Goal: Task Accomplishment & Management: Manage account settings

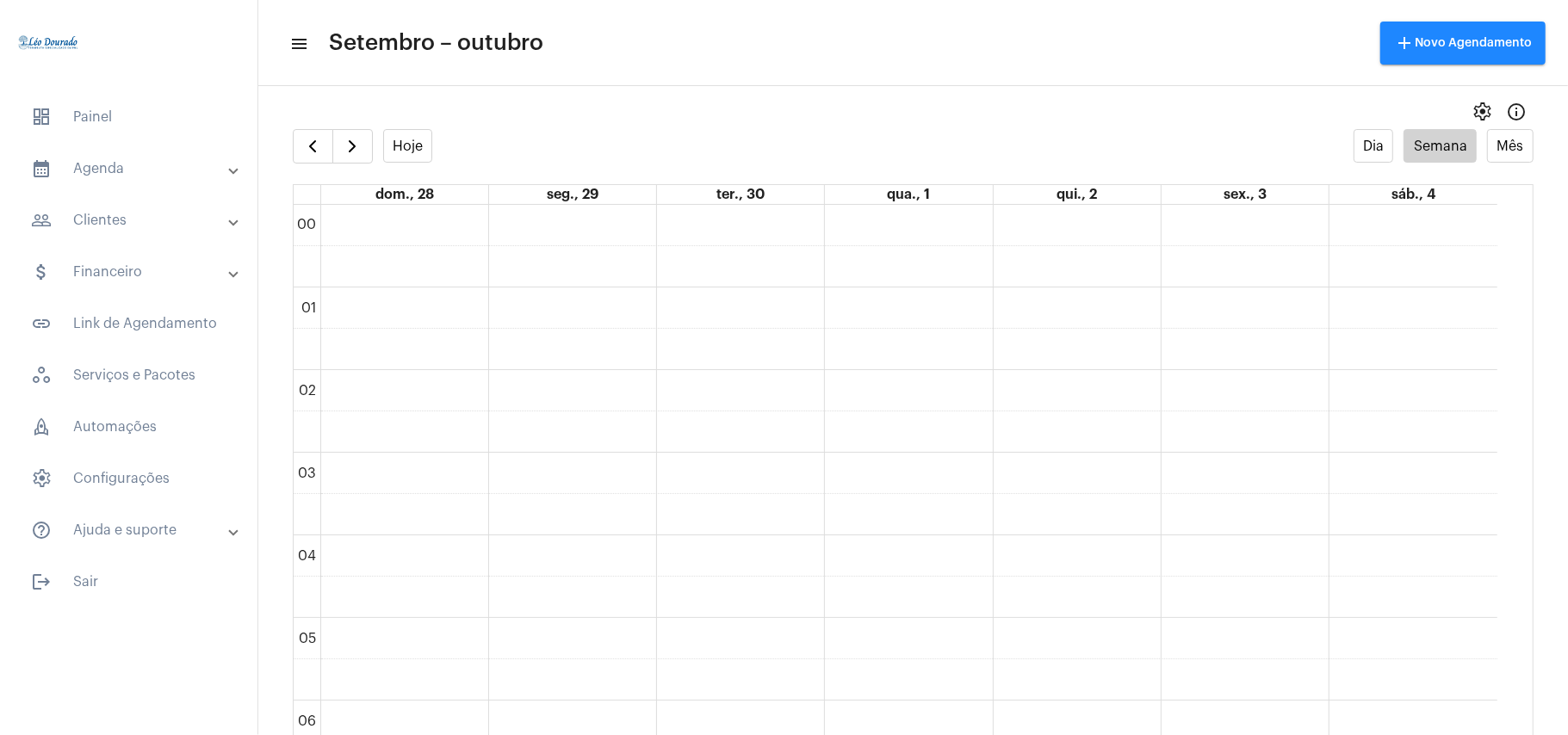
scroll to position [1420, 0]
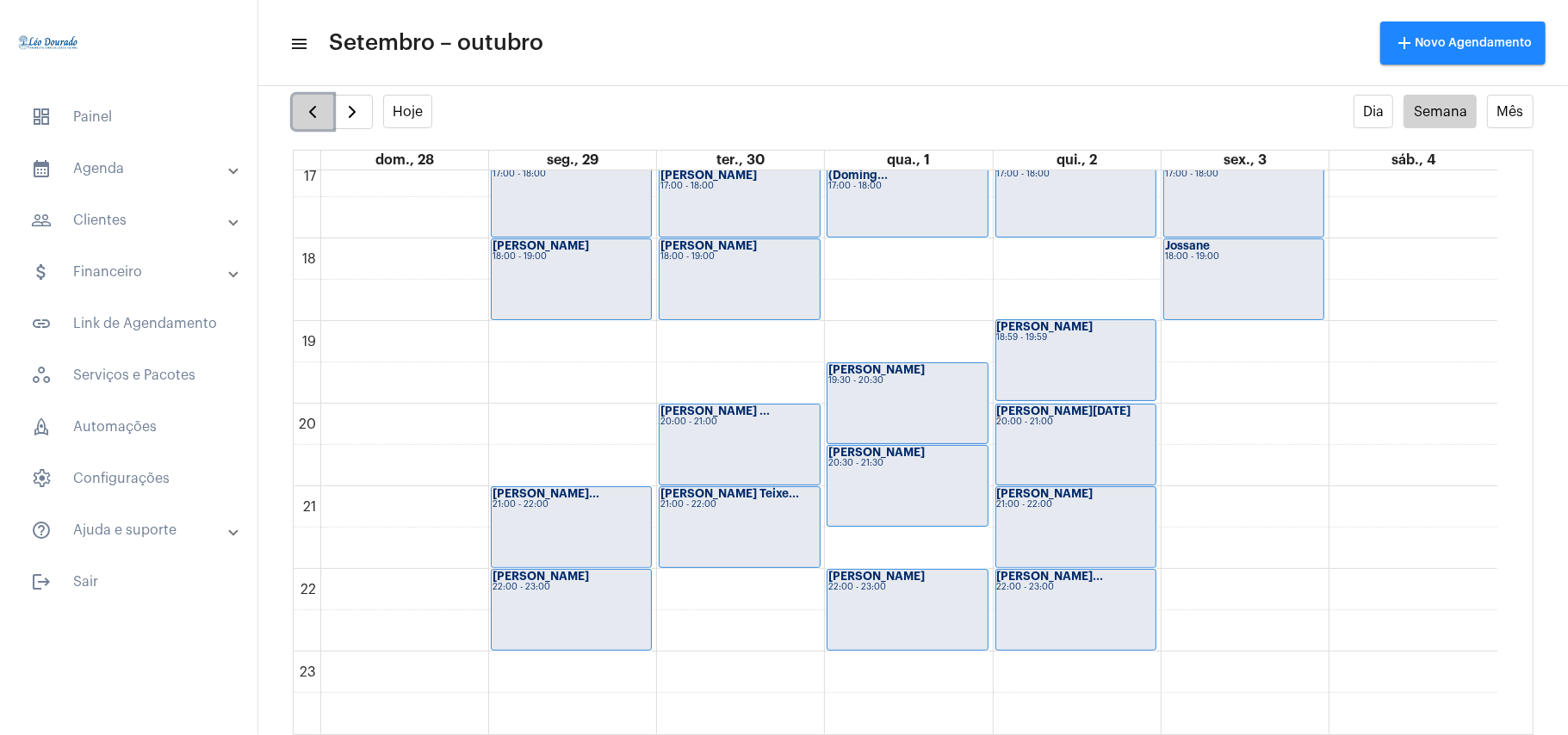
click at [301, 107] on button "button" at bounding box center [313, 112] width 40 height 35
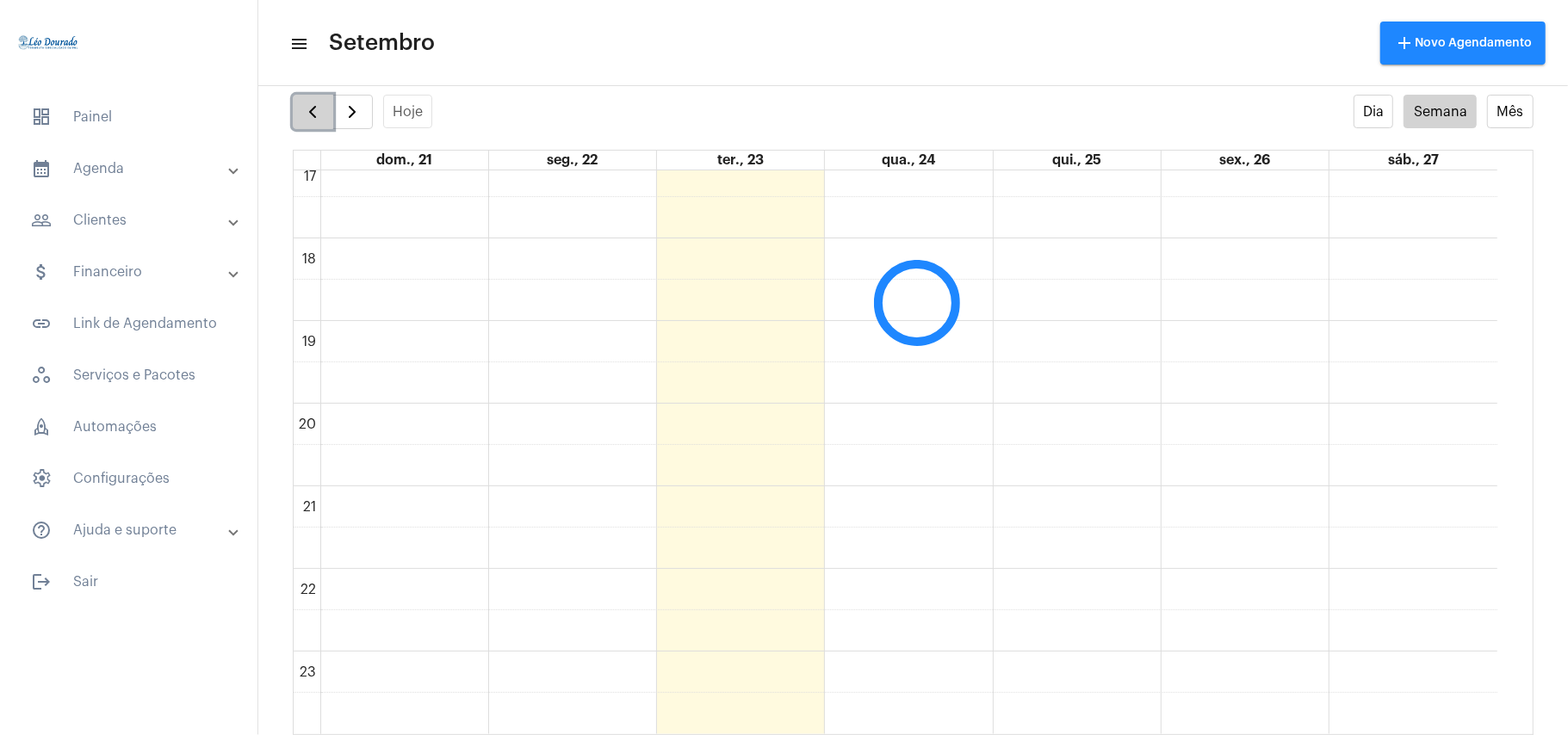
scroll to position [498, 0]
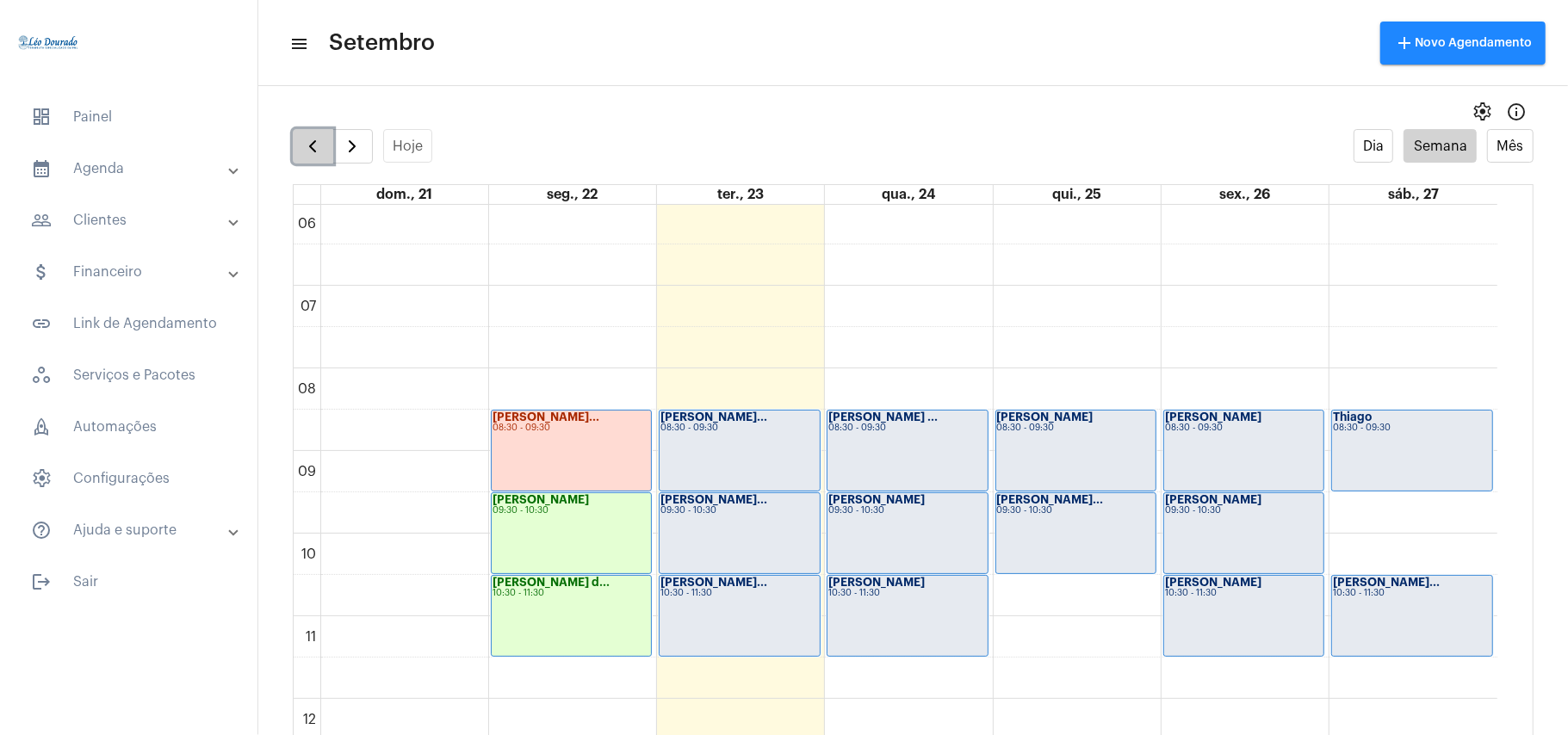
click at [304, 155] on span "button" at bounding box center [312, 145] width 20 height 20
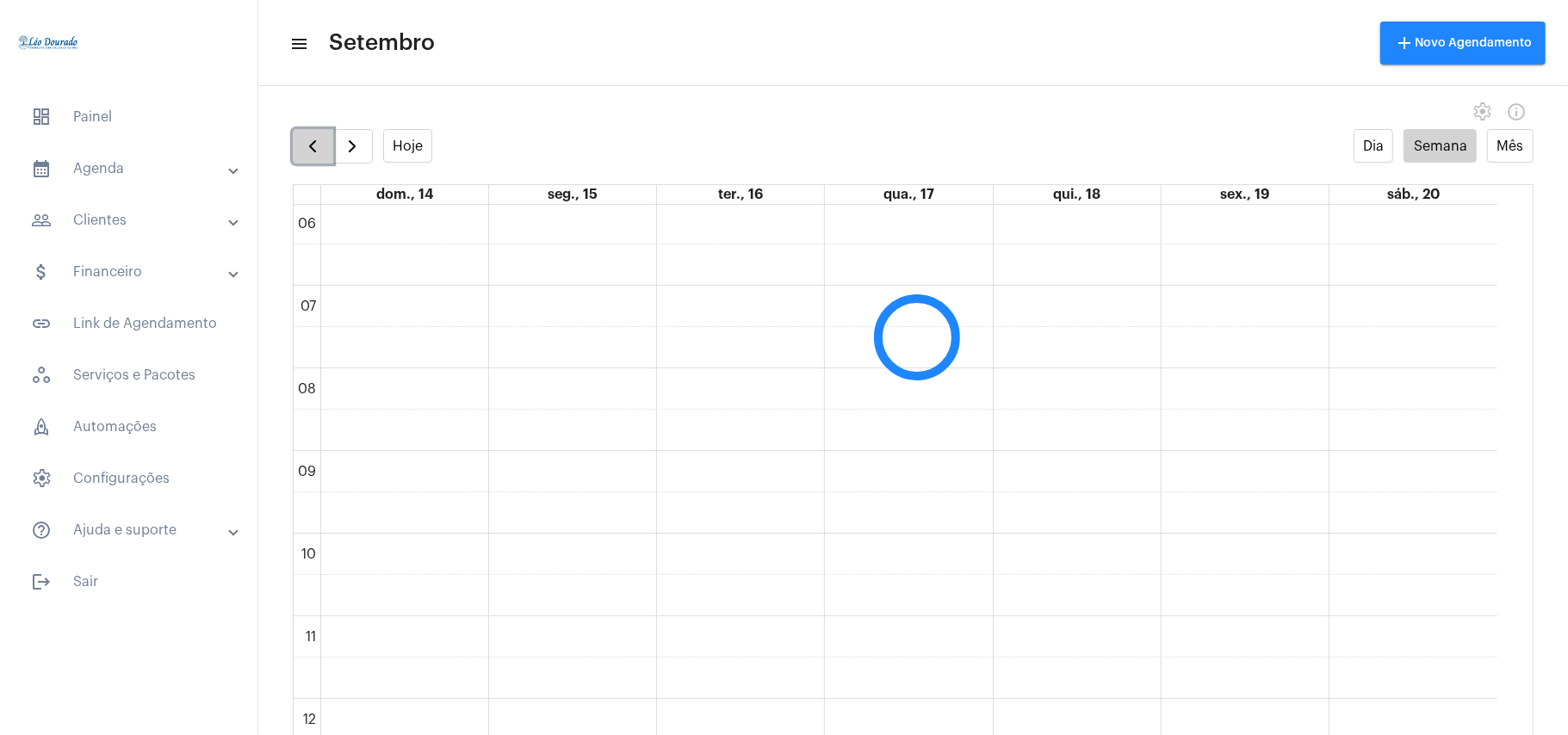
scroll to position [497, 0]
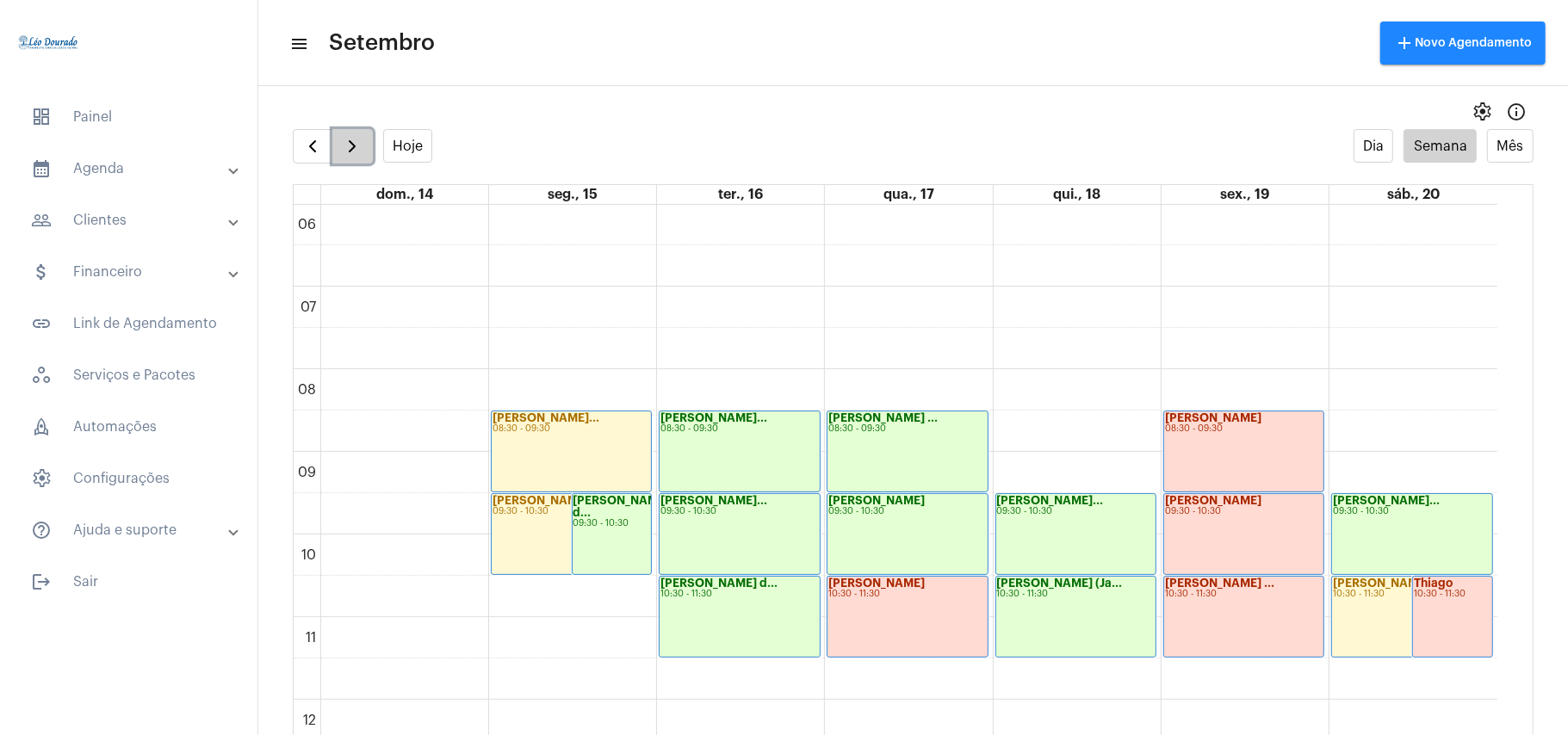
click at [352, 139] on span "button" at bounding box center [352, 145] width 20 height 20
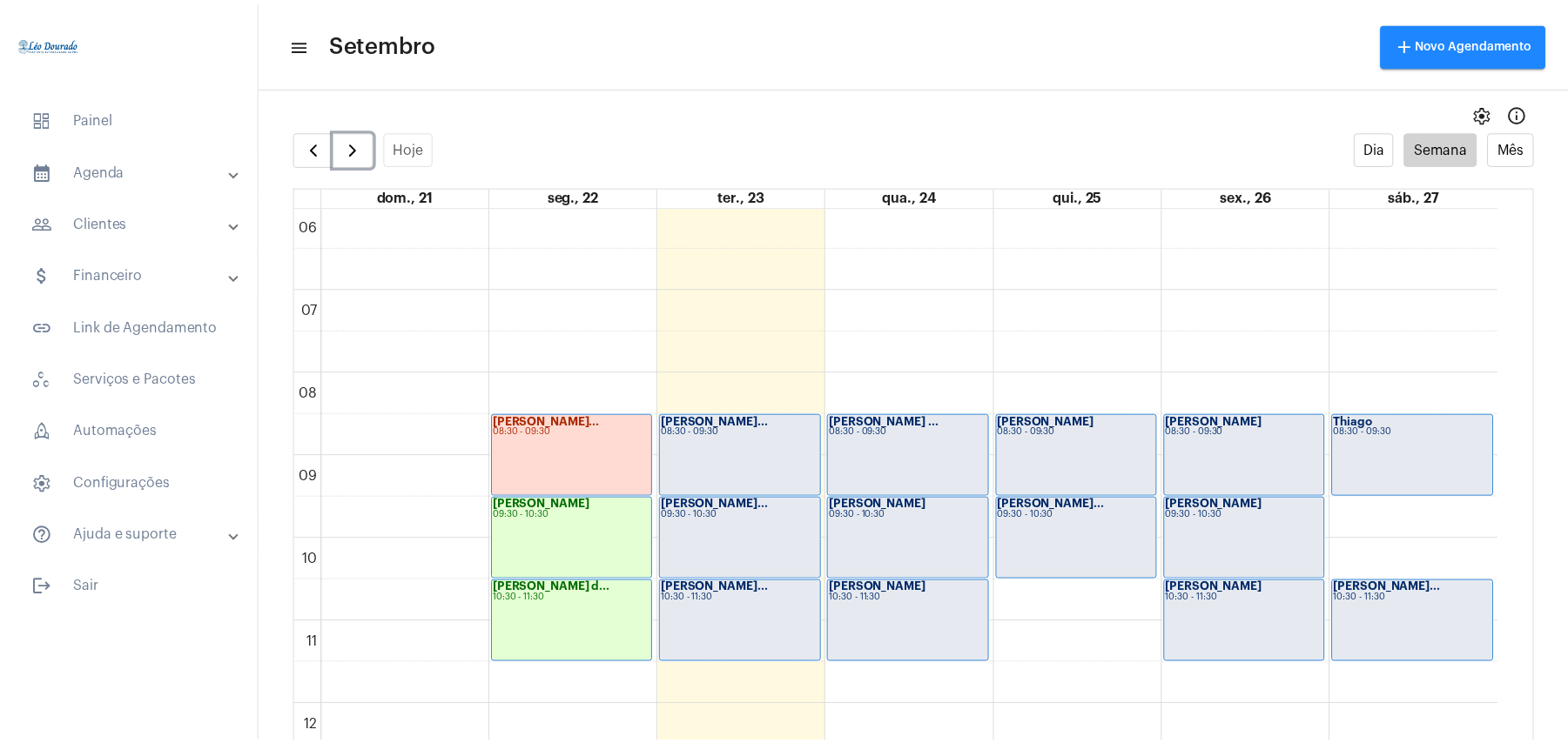
scroll to position [619, 0]
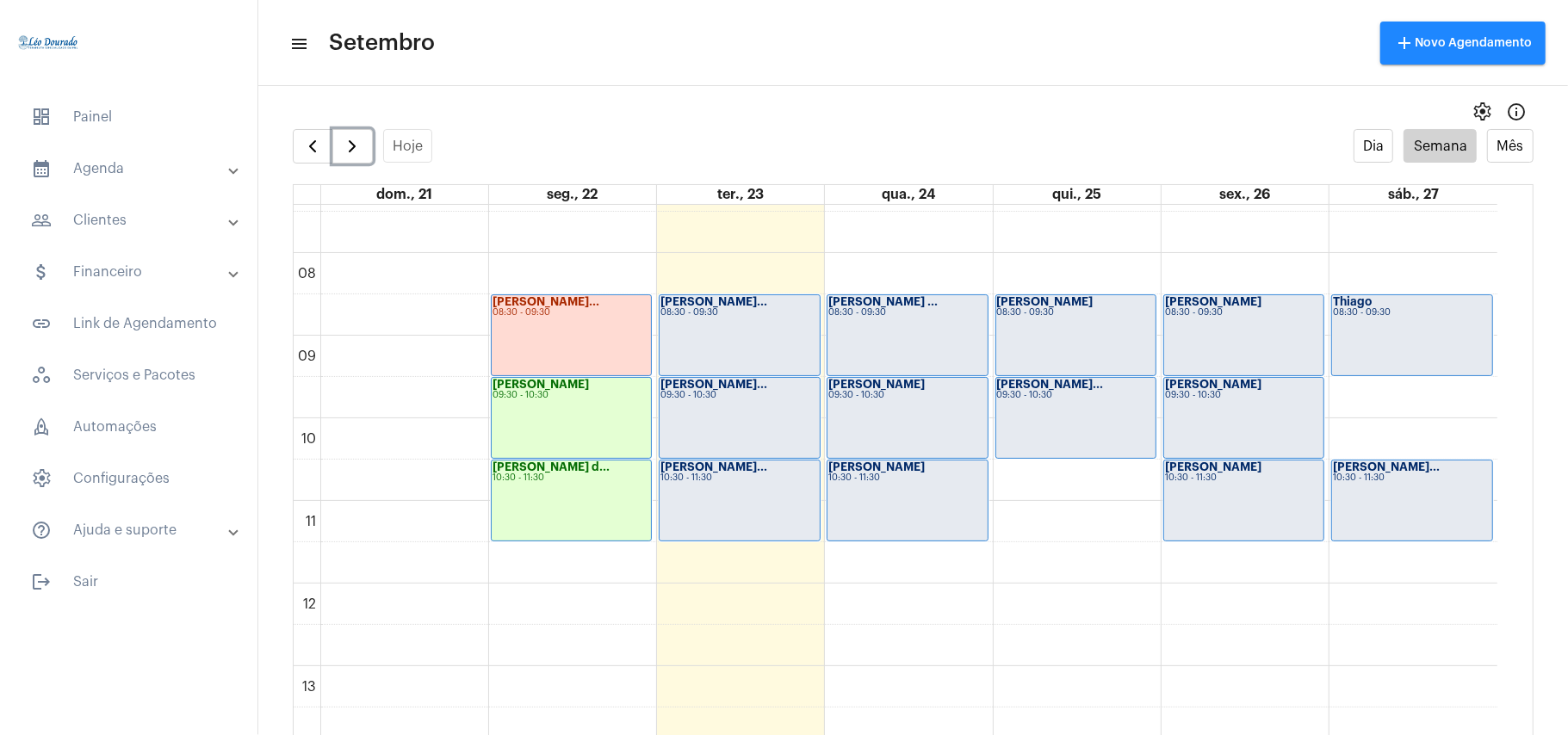
click at [735, 326] on div "[PERSON_NAME]... 08:30 - 09:30" at bounding box center [739, 335] width 159 height 80
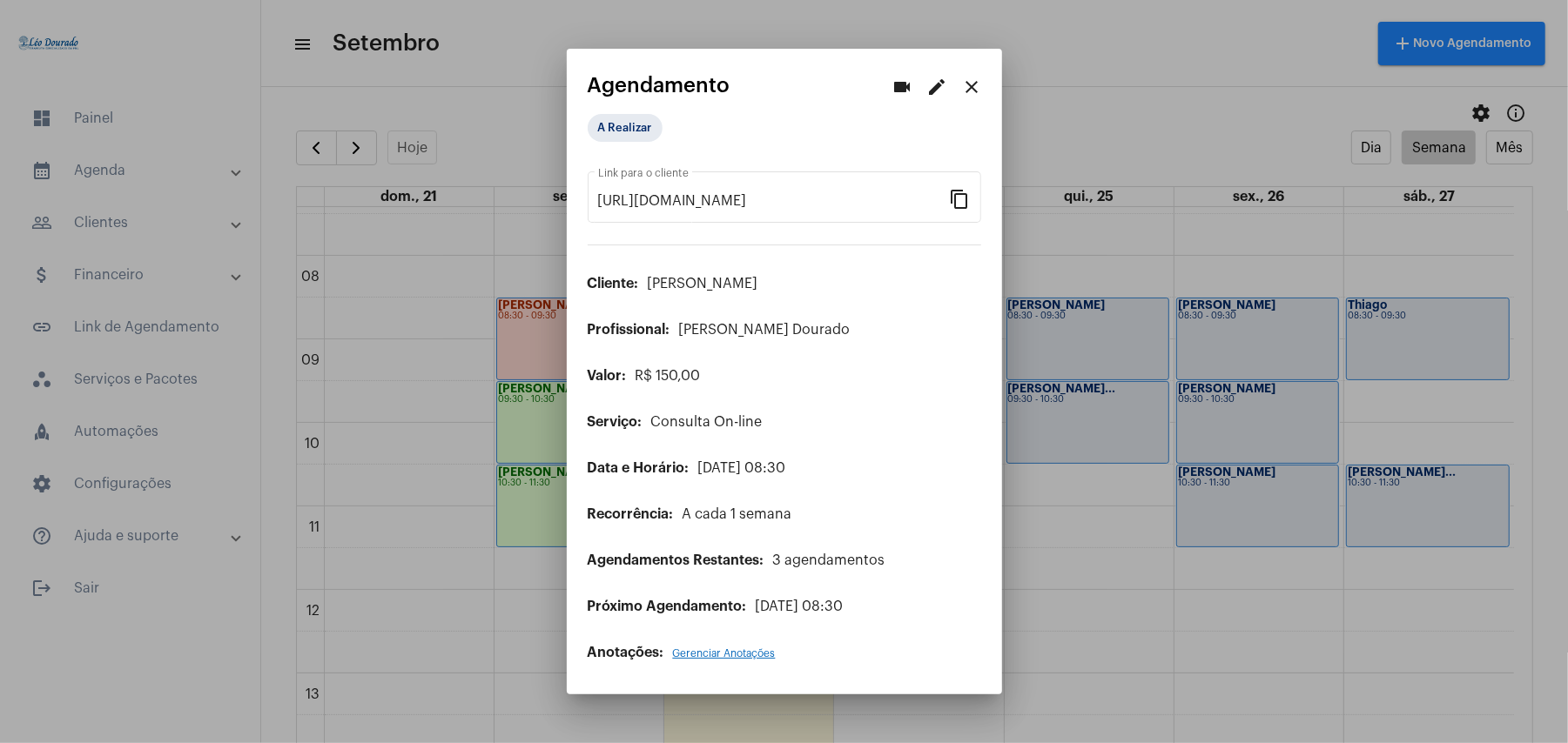
click at [972, 95] on mat-icon "close" at bounding box center [972, 87] width 20 height 20
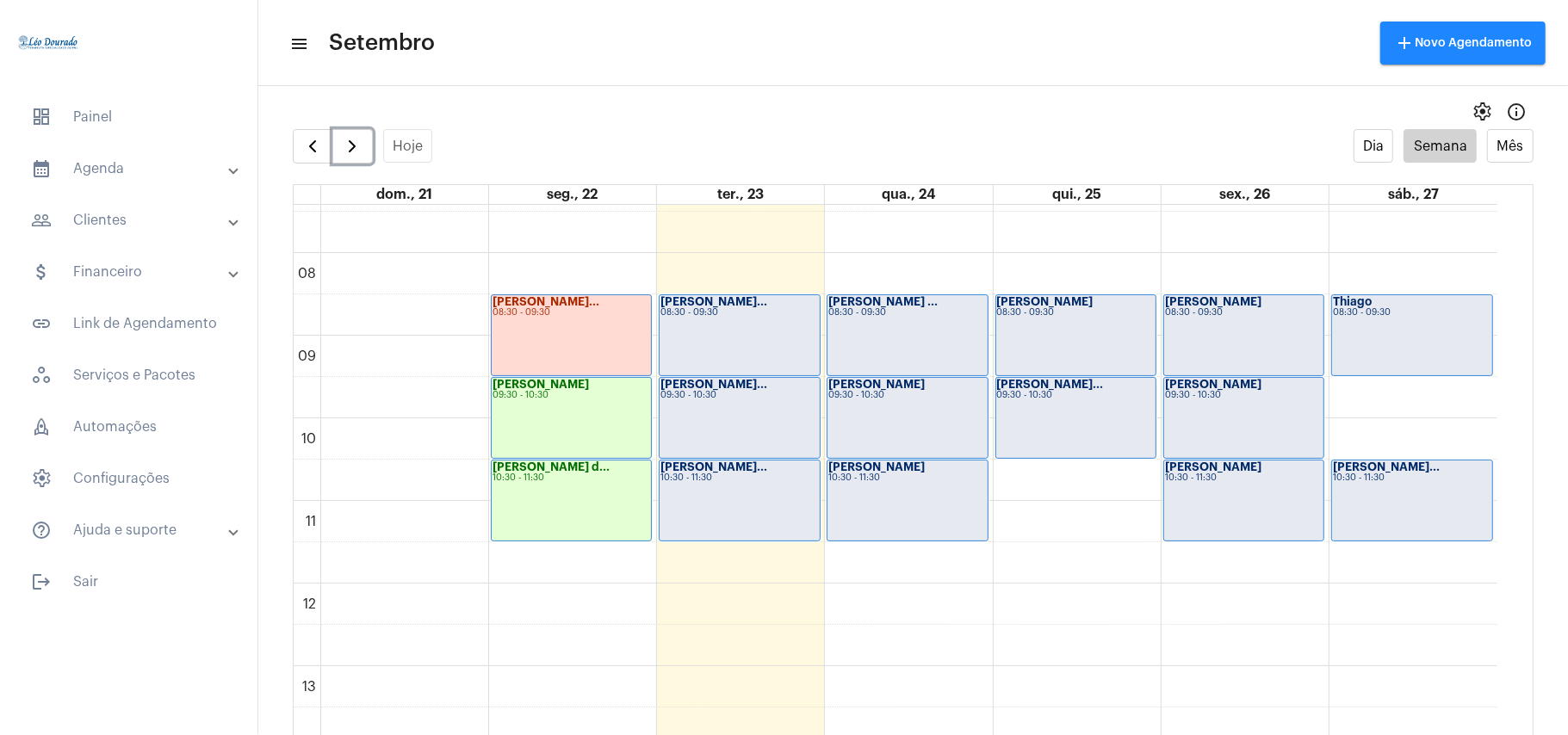
click at [728, 489] on div "[PERSON_NAME]... 10:30 - 11:30" at bounding box center [739, 500] width 159 height 80
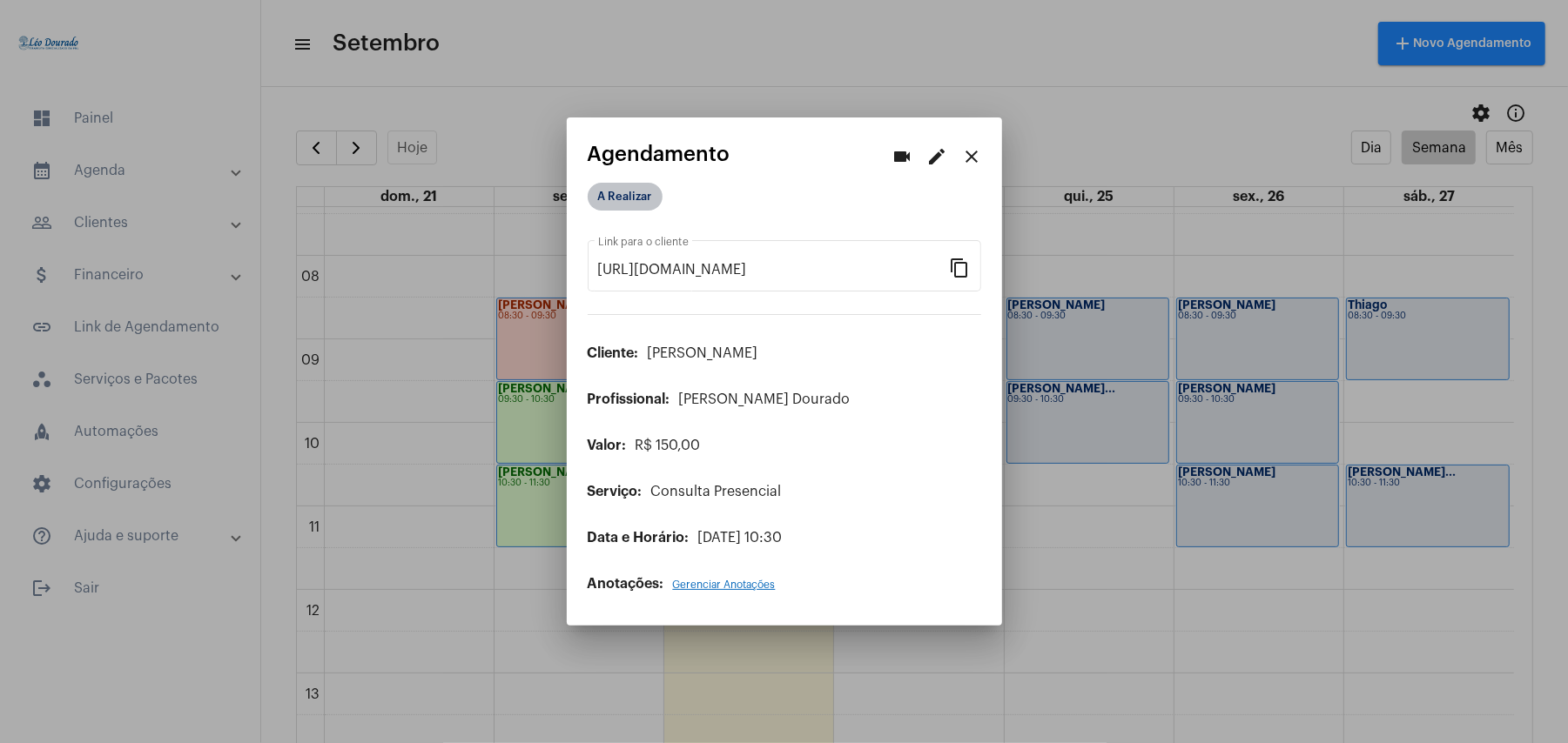
click at [618, 201] on mat-chip "A Realizar" at bounding box center [624, 197] width 75 height 28
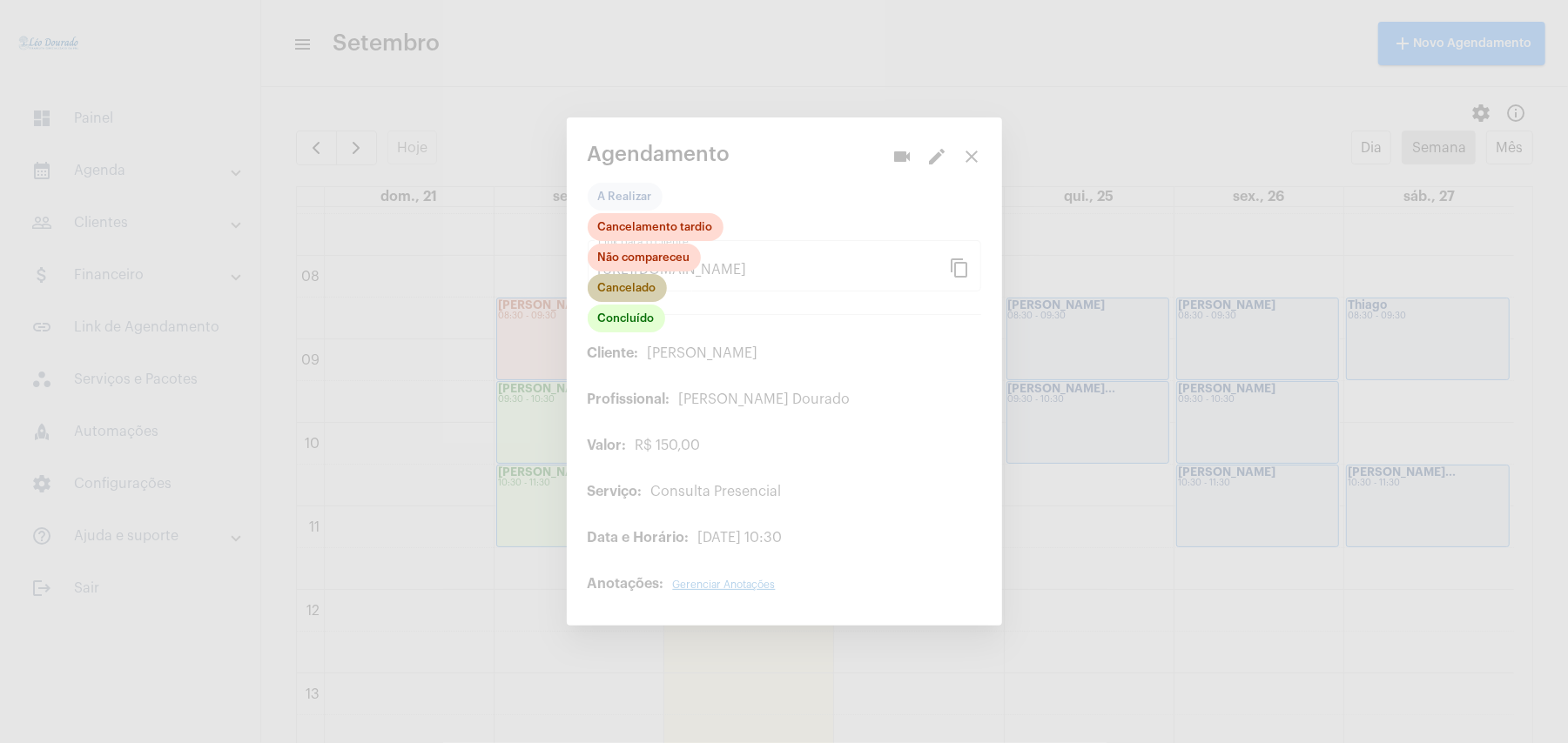
click at [637, 282] on mat-chip "Cancelado" at bounding box center [626, 288] width 79 height 28
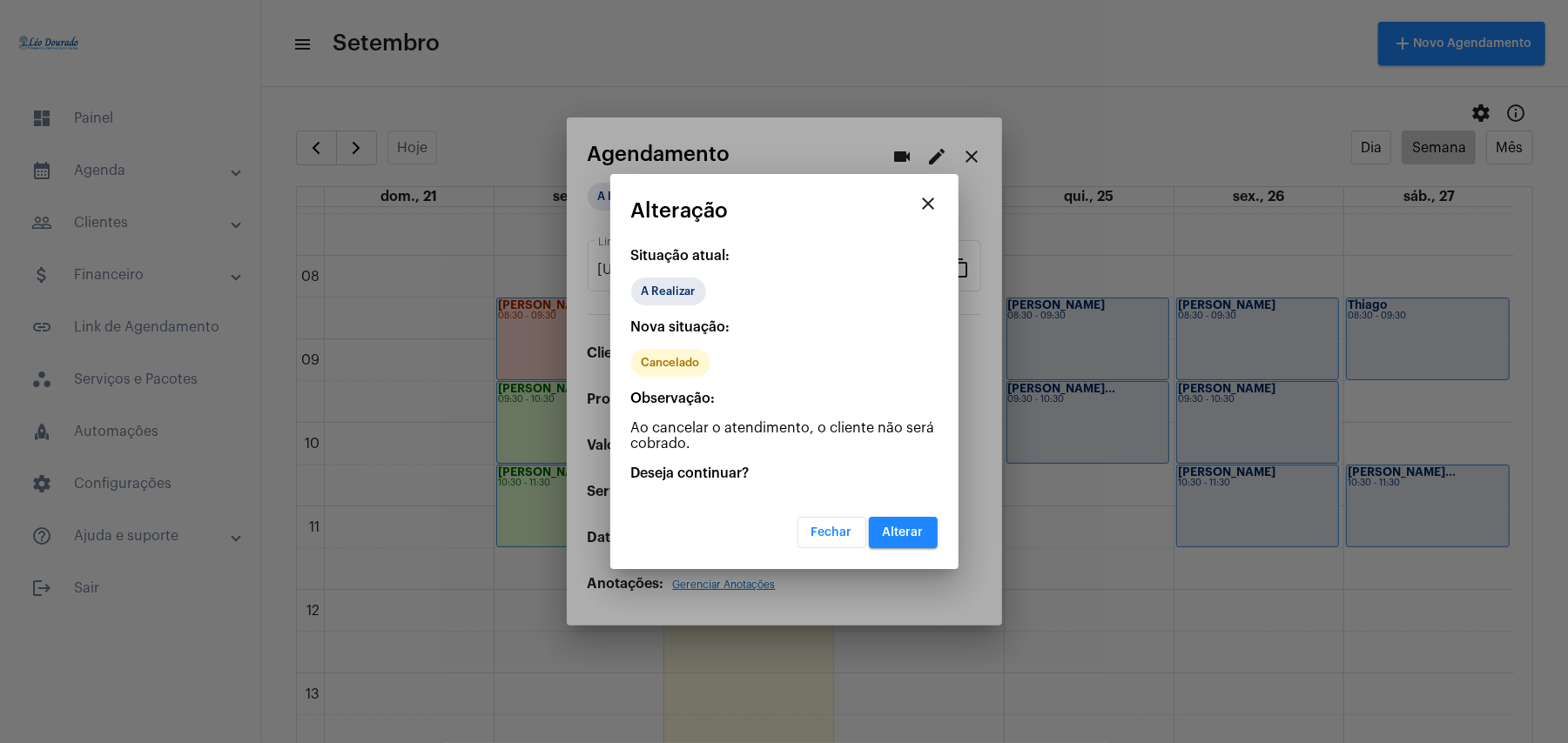
click at [897, 528] on span "Alterar" at bounding box center [903, 533] width 41 height 13
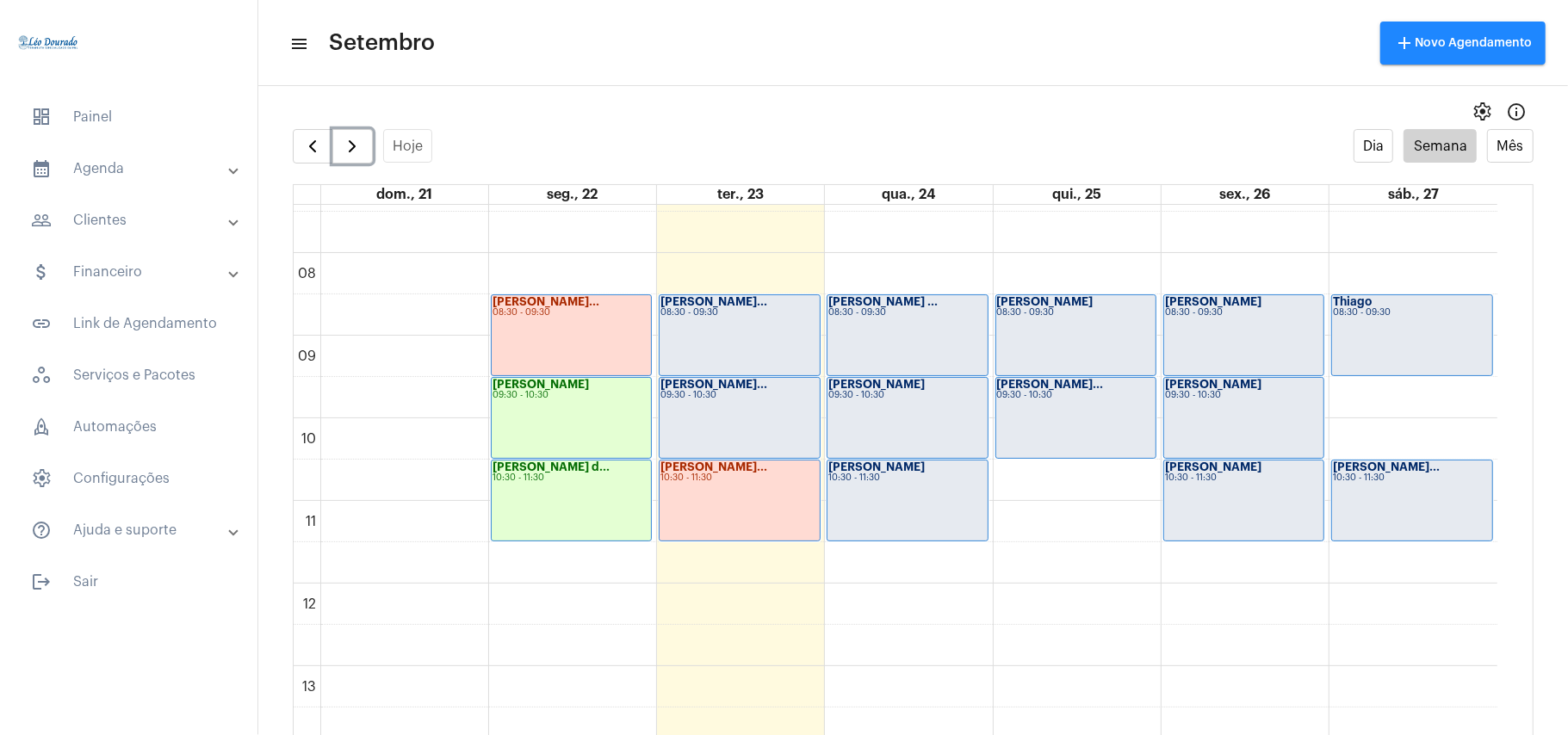
click at [752, 355] on div "[PERSON_NAME]... 08:30 - 09:30" at bounding box center [739, 335] width 159 height 80
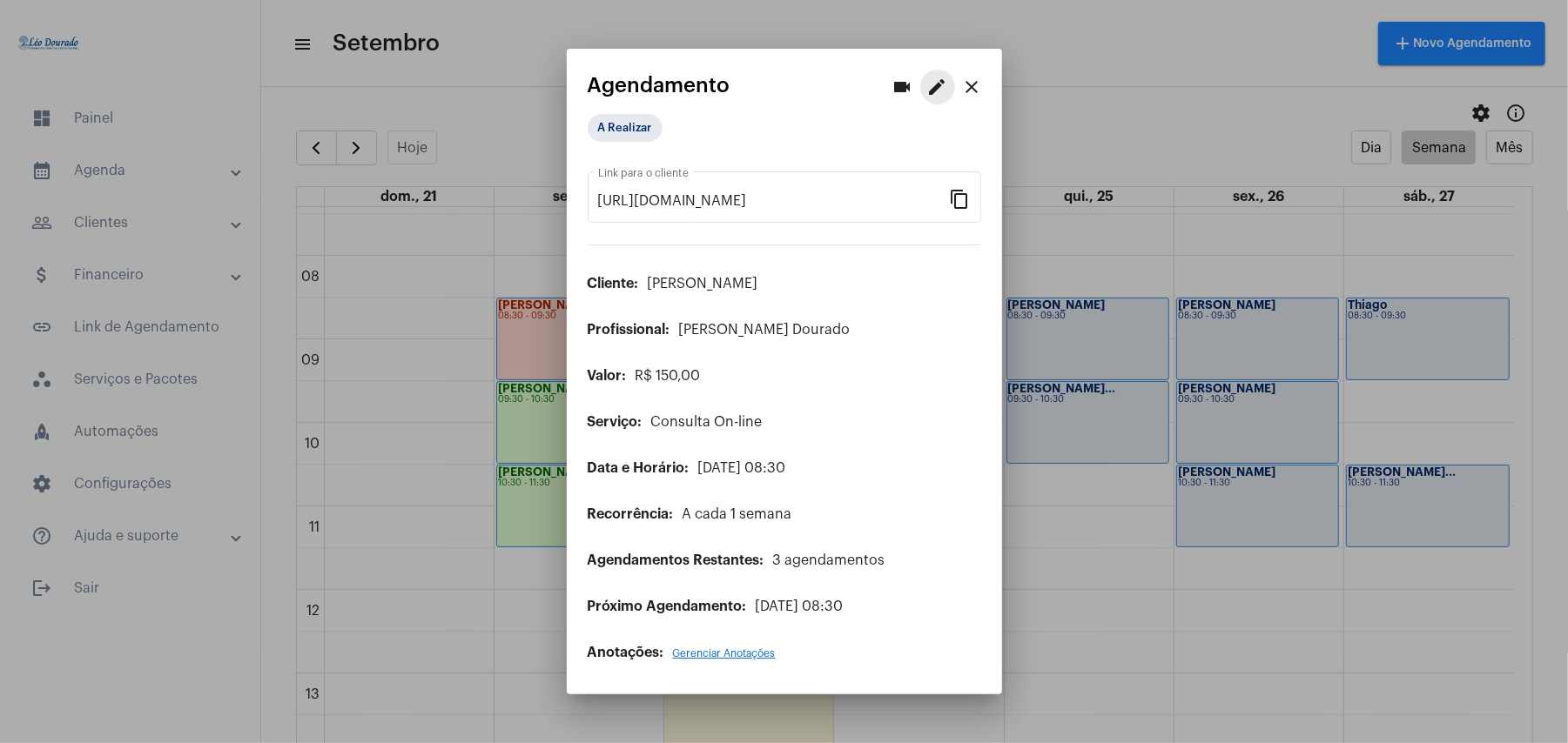
click at [934, 88] on mat-icon "edit" at bounding box center [937, 87] width 20 height 20
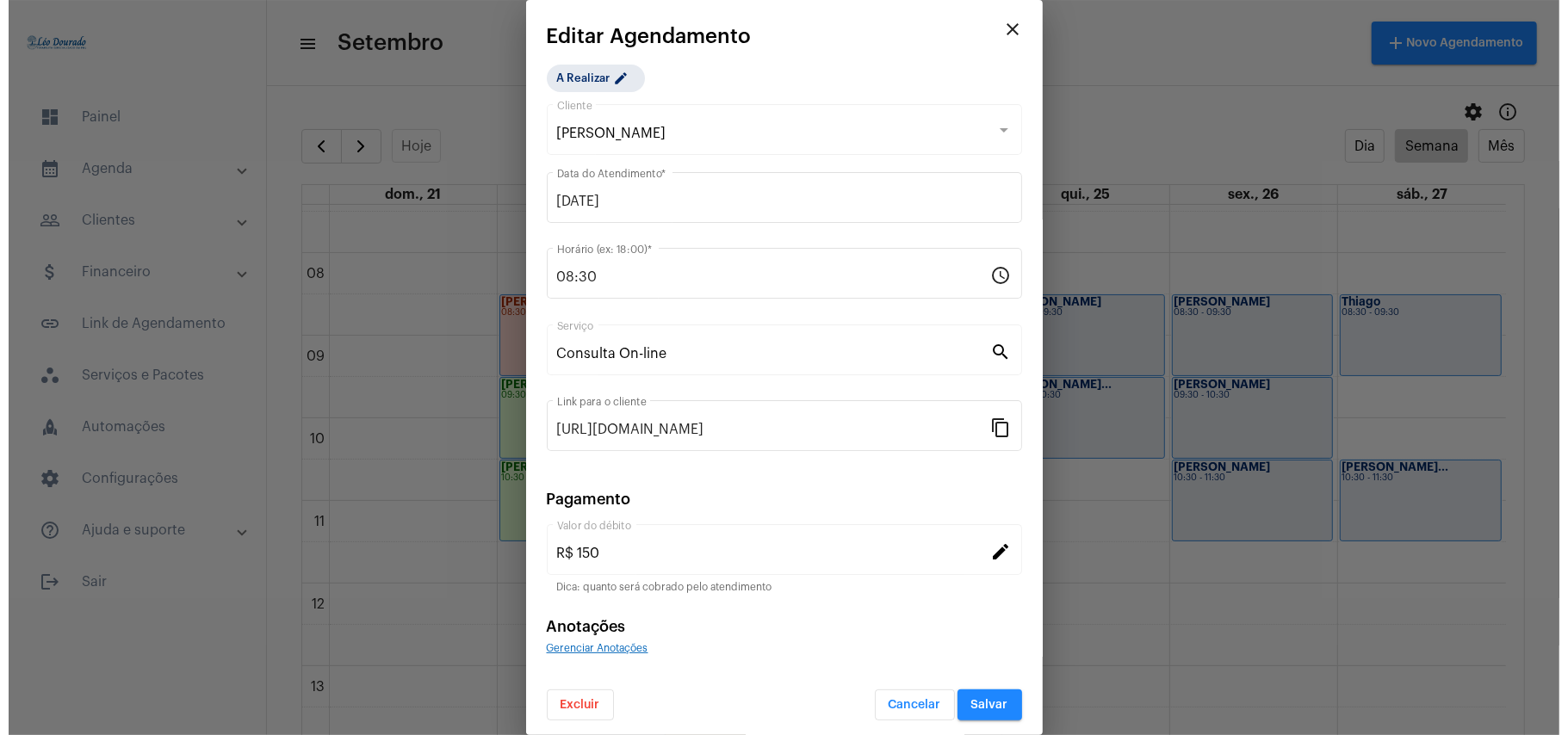
scroll to position [5, 0]
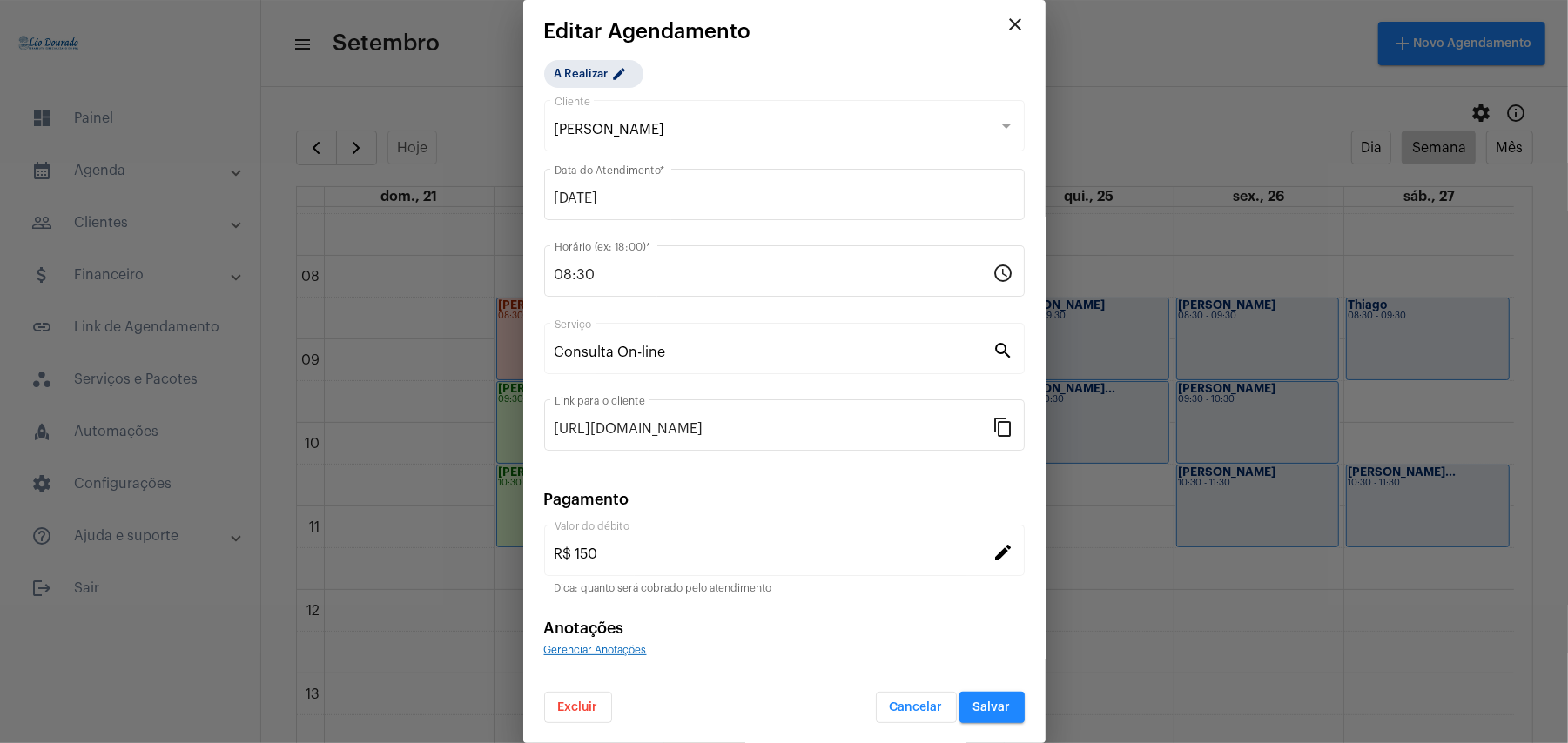
click at [596, 709] on span "Excluir" at bounding box center [578, 707] width 40 height 13
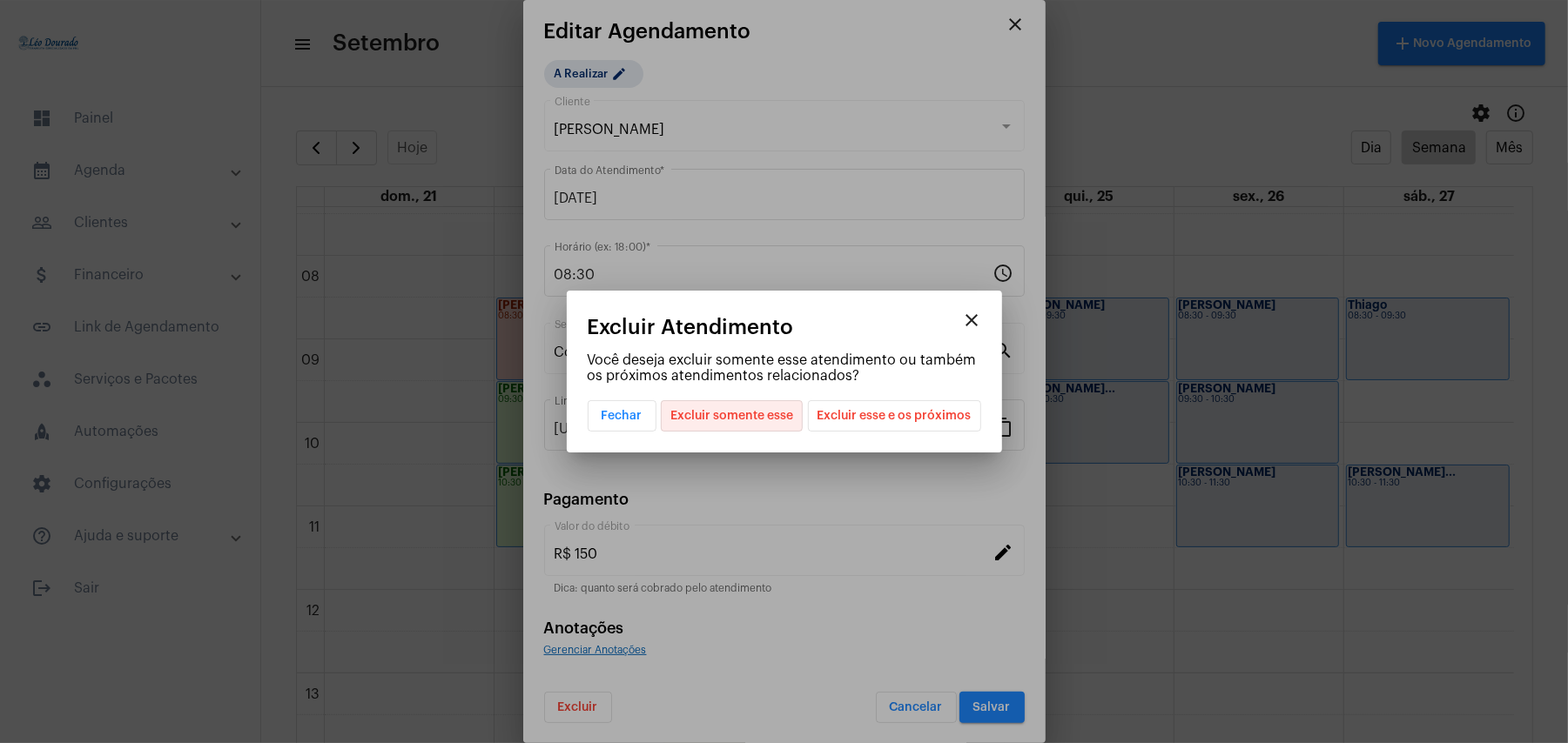
click at [750, 425] on span "Excluir somente esse" at bounding box center [731, 416] width 123 height 29
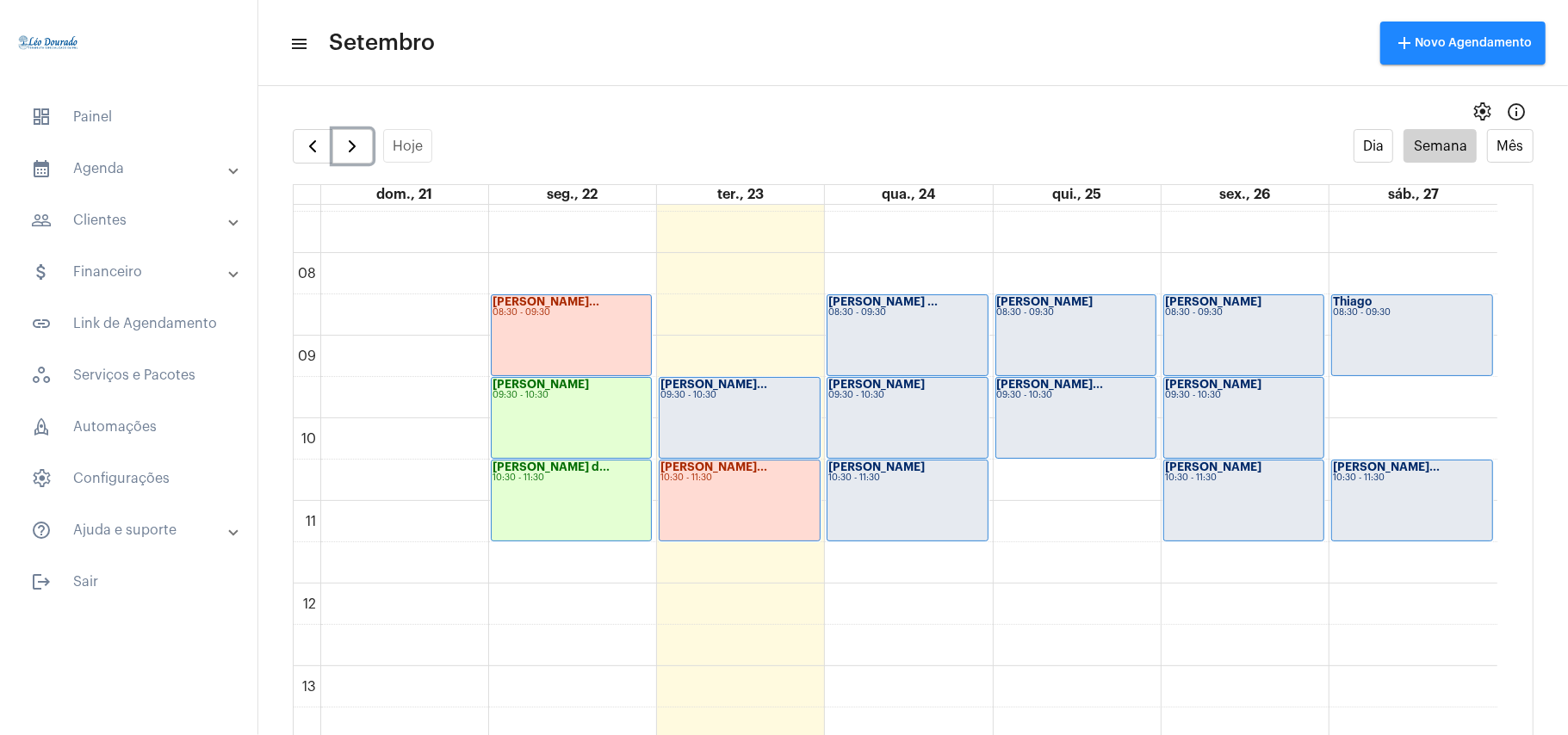
click at [713, 409] on div "[PERSON_NAME]... 09:30 - 10:30" at bounding box center [739, 417] width 159 height 80
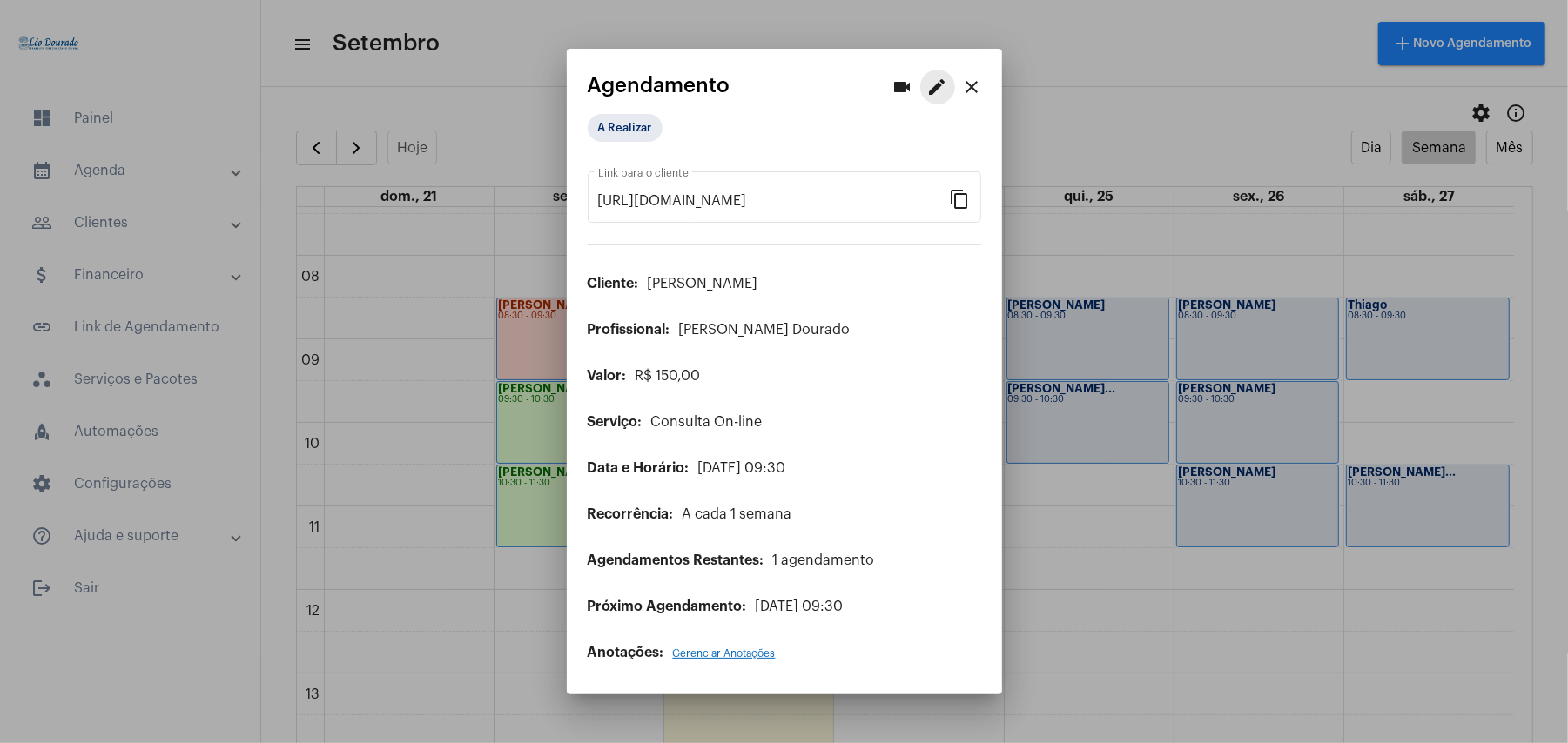
click at [931, 86] on mat-icon "edit" at bounding box center [937, 87] width 20 height 20
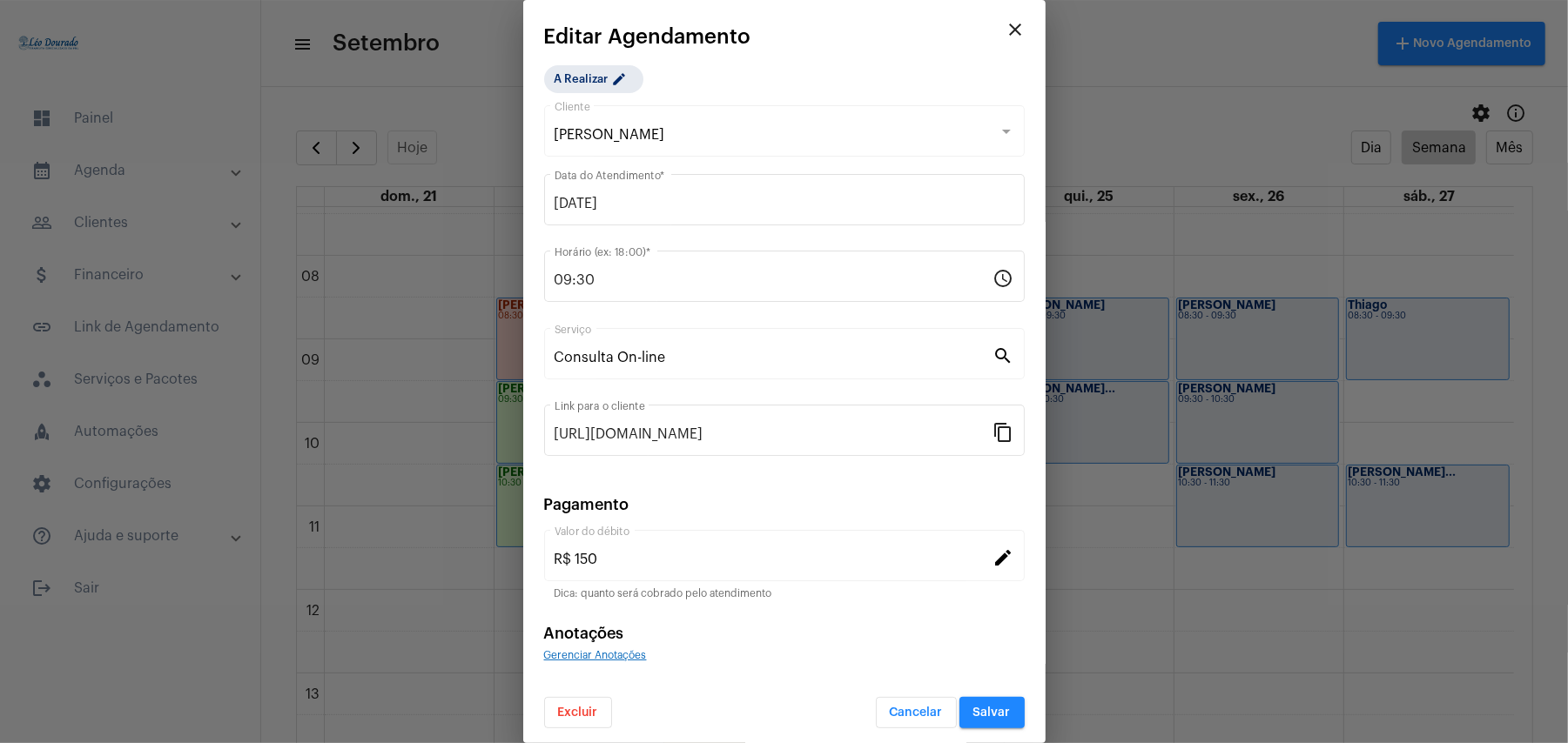
click at [585, 732] on mat-dialog-container "close Editar Agendamento A Realizar edit [PERSON_NAME] Cliente [DATE] Data do A…" at bounding box center [784, 371] width 522 height 743
click at [585, 715] on span "Excluir" at bounding box center [578, 713] width 40 height 13
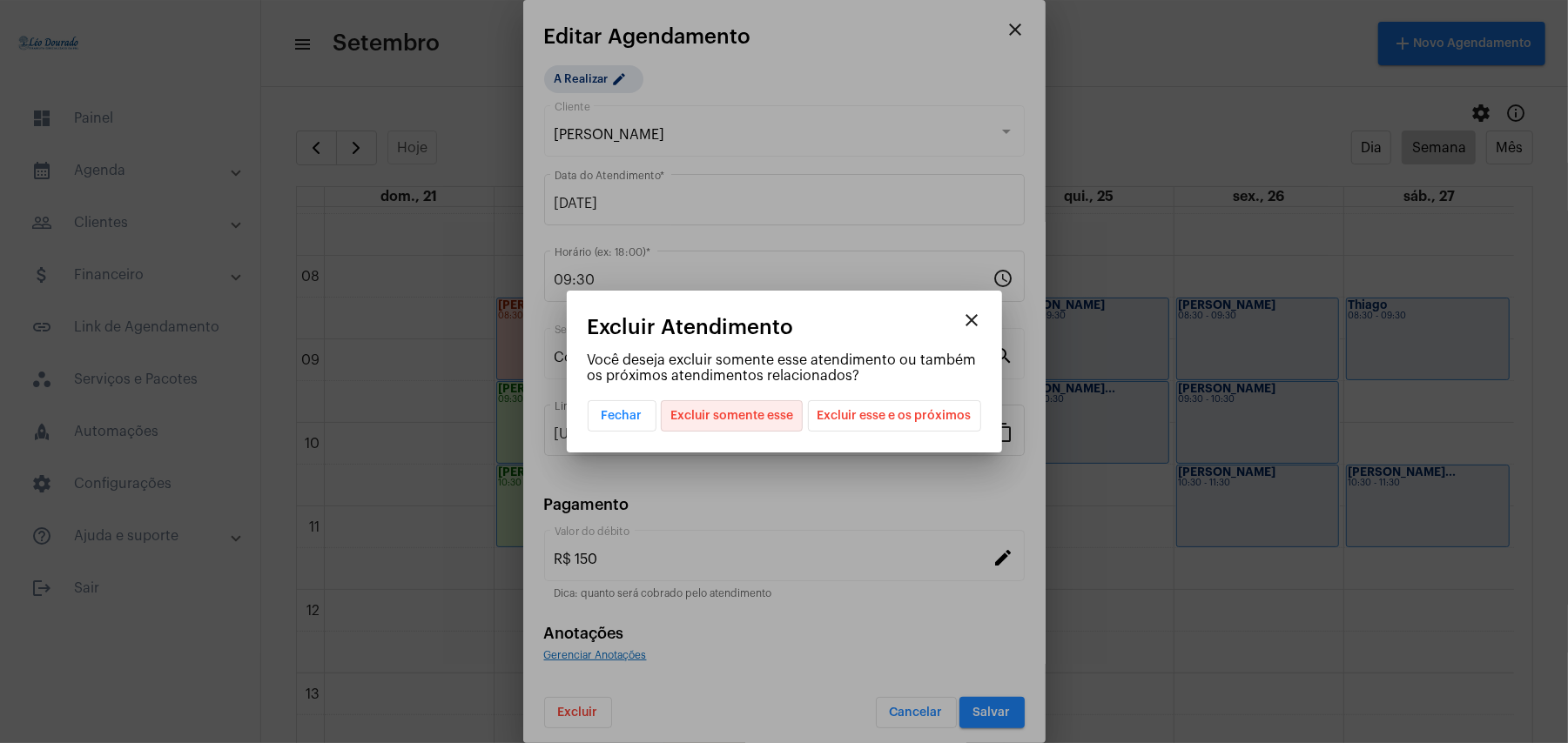
click at [766, 418] on span "Excluir somente esse" at bounding box center [731, 416] width 123 height 29
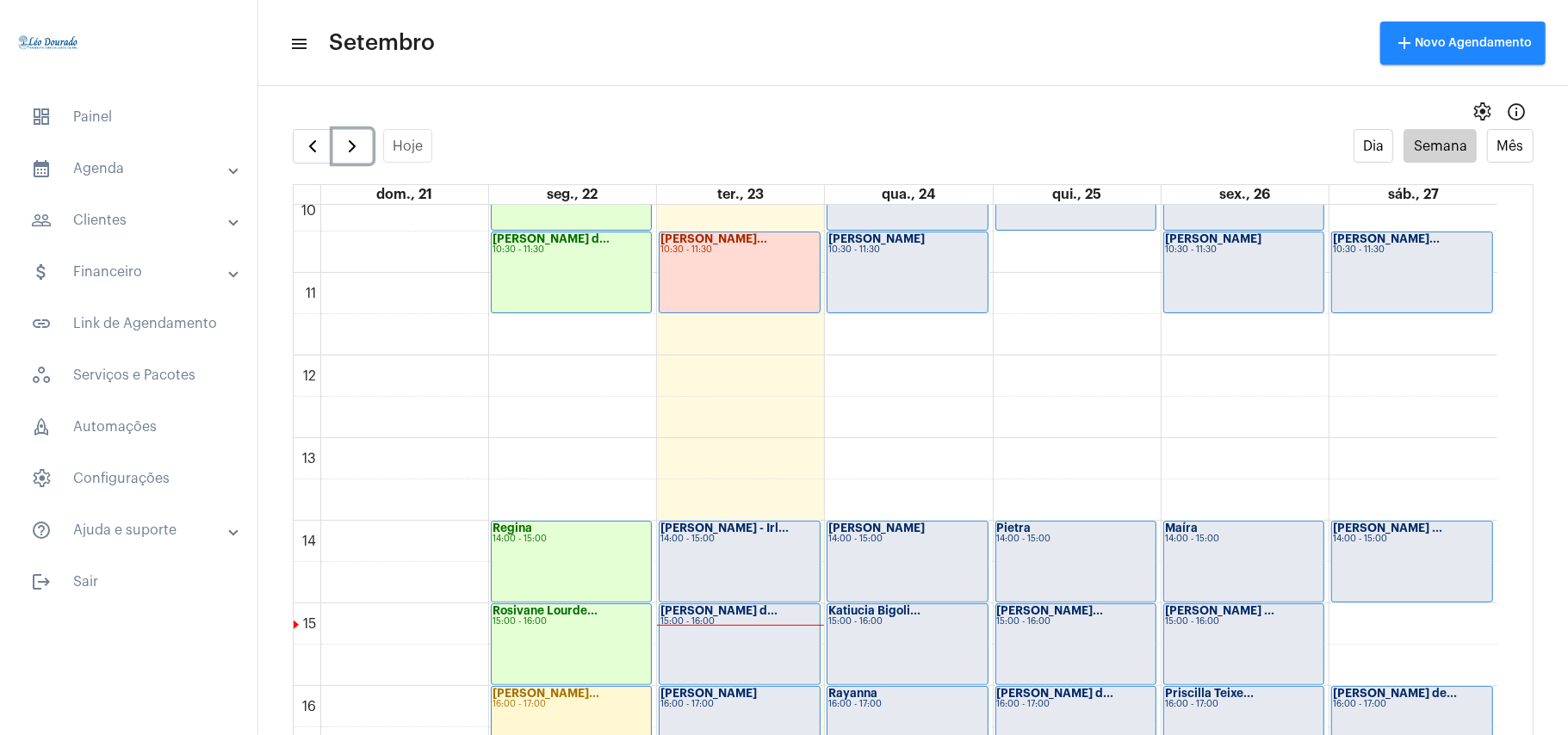
scroll to position [958, 0]
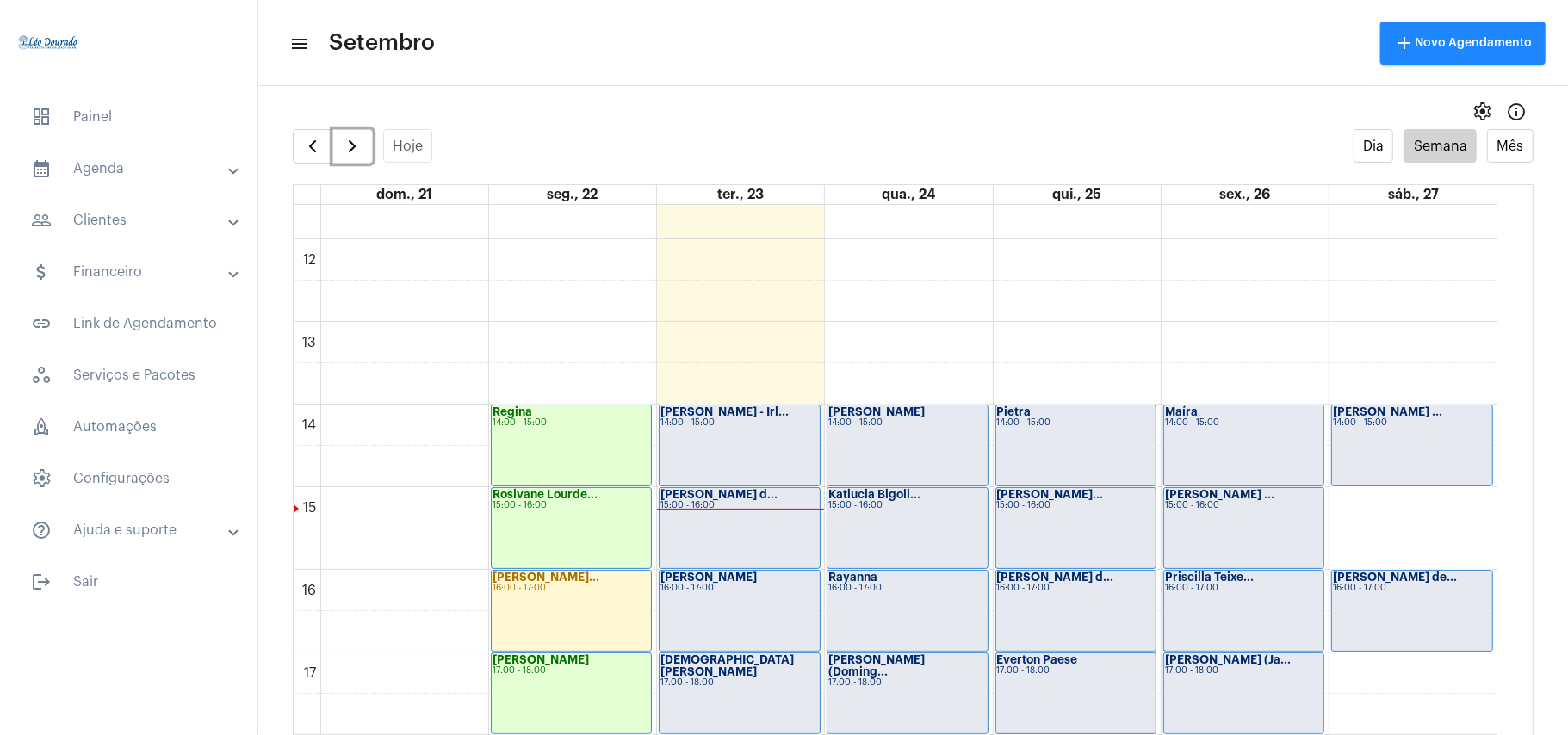
click at [742, 449] on div "[PERSON_NAME] - Irl... 14:00 - 15:00" at bounding box center [739, 445] width 159 height 80
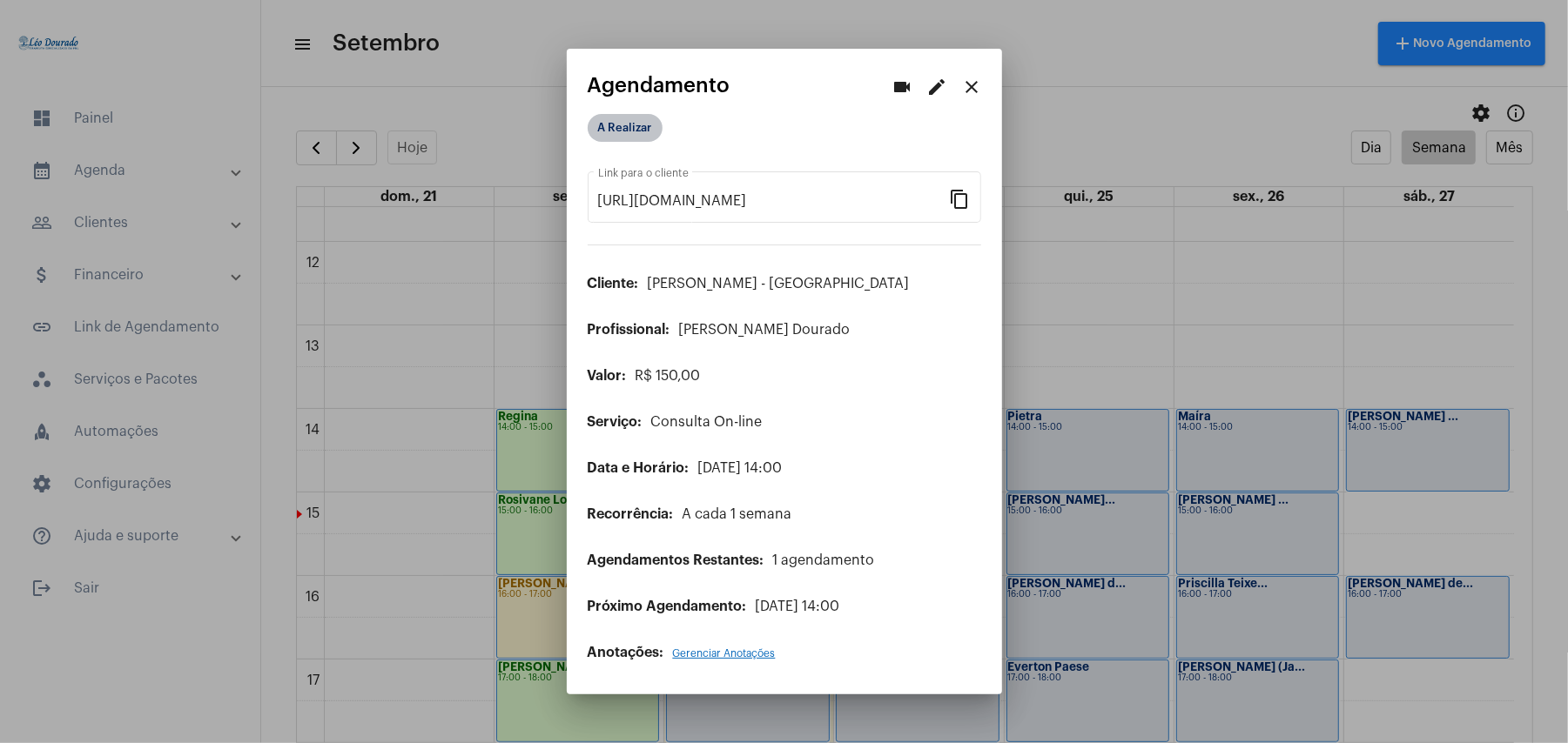
click at [634, 134] on mat-chip "A Realizar" at bounding box center [624, 128] width 75 height 28
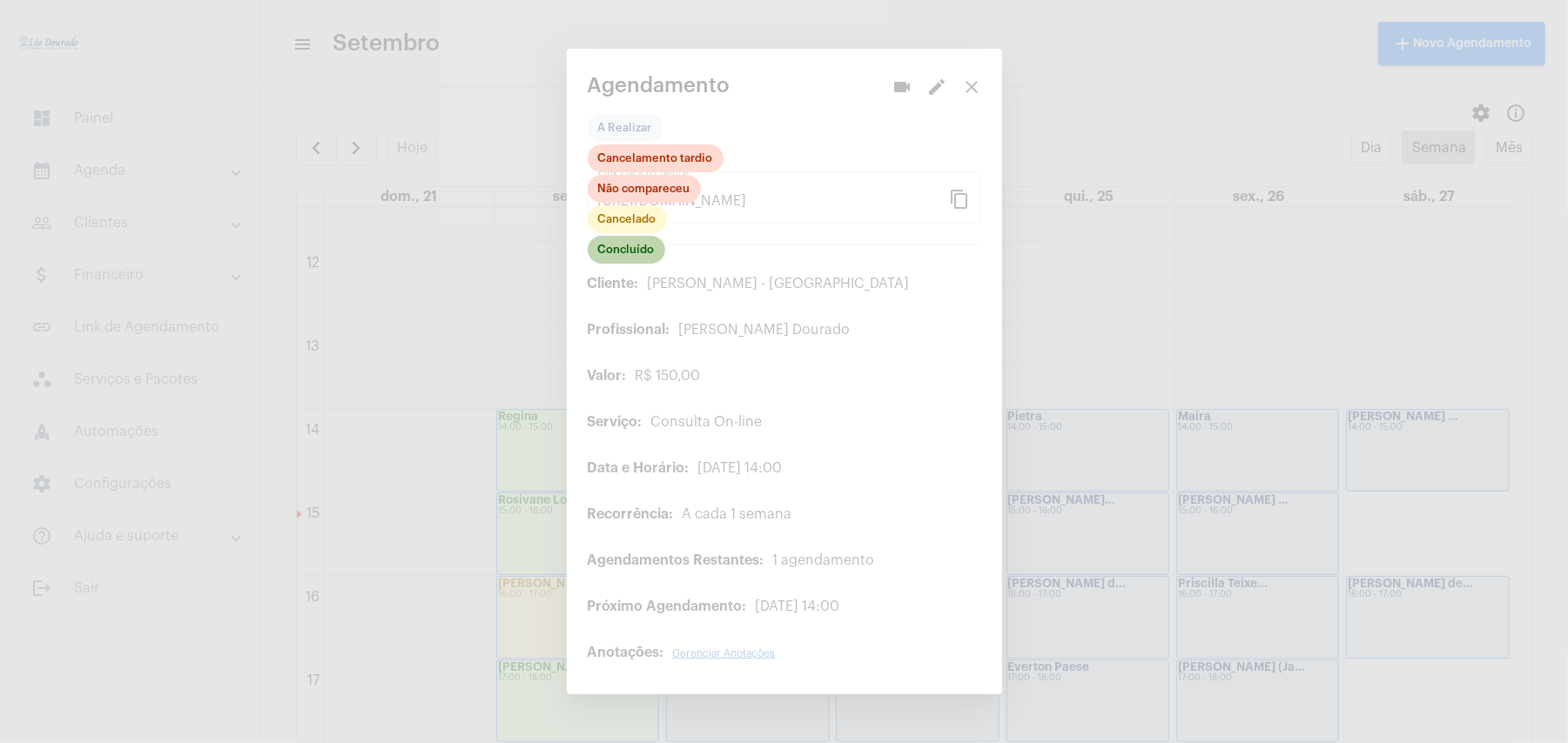
click at [644, 249] on mat-chip "Concluído" at bounding box center [626, 249] width 78 height 28
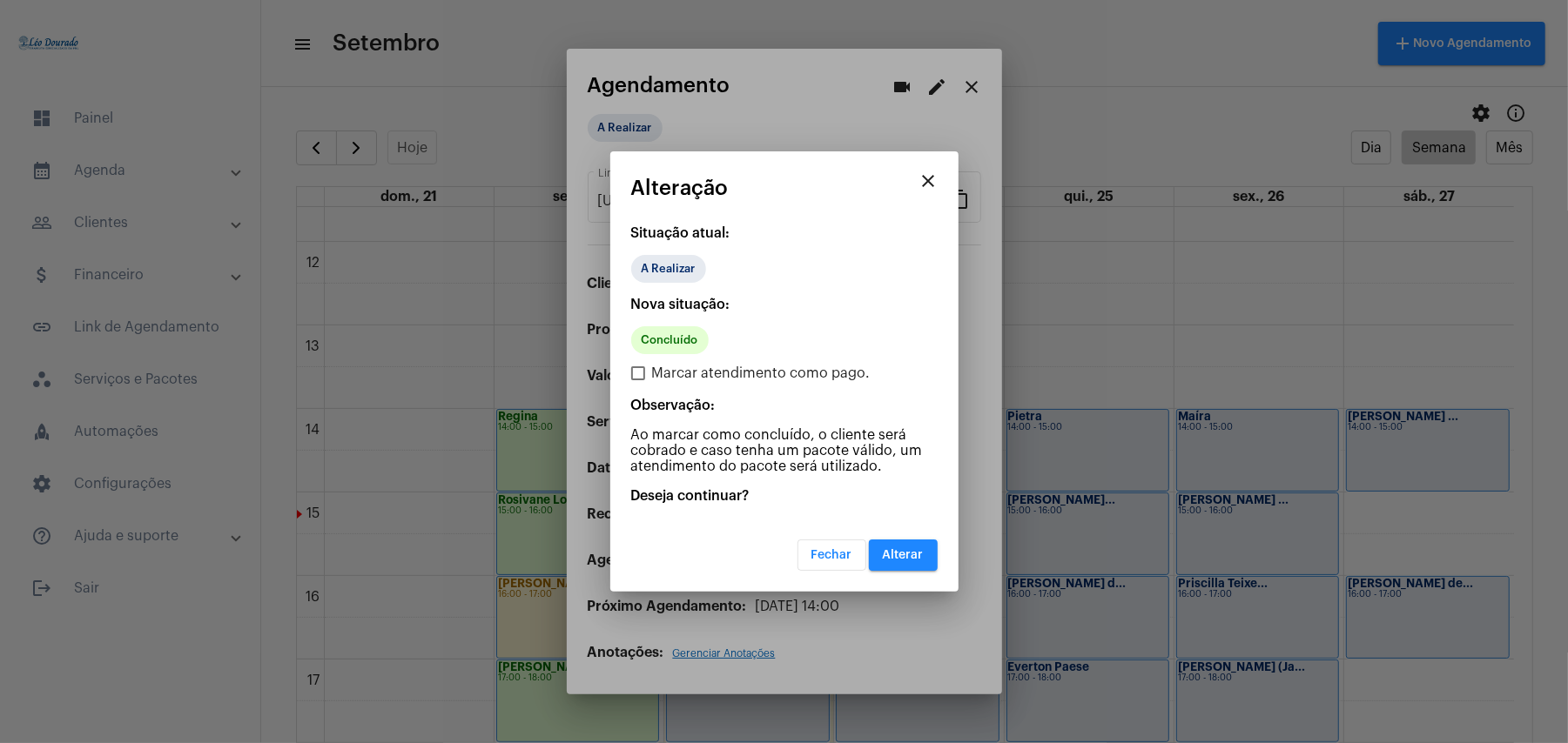
click at [663, 383] on span "Marcar atendimento como pago." at bounding box center [761, 373] width 218 height 20
click at [638, 381] on input "Marcar atendimento como pago." at bounding box center [637, 381] width 1 height 1
checkbox input "true"
click at [902, 552] on span "Alterar" at bounding box center [903, 555] width 41 height 13
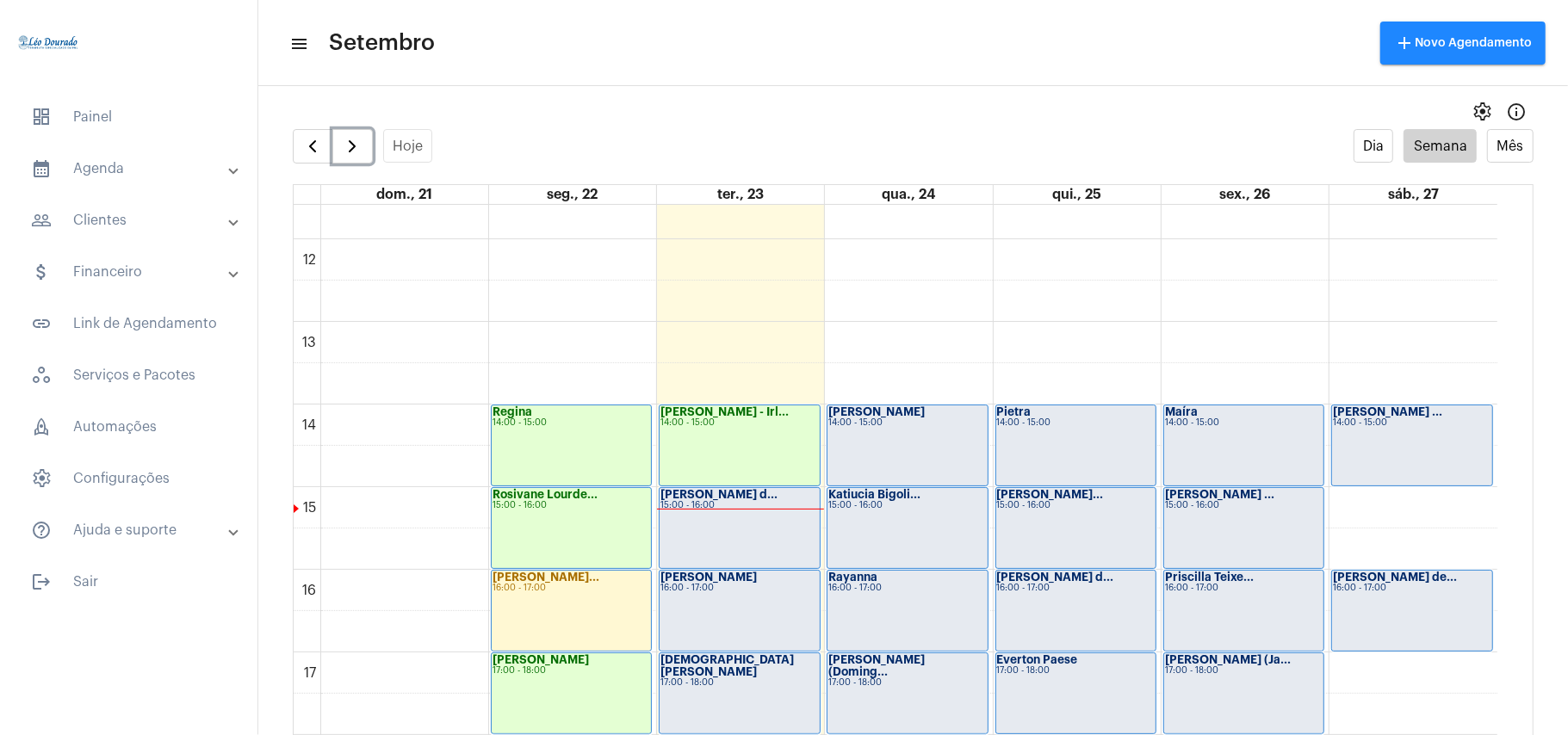
click at [734, 525] on div "[PERSON_NAME] d... 15:00 - 16:00" at bounding box center [739, 528] width 159 height 80
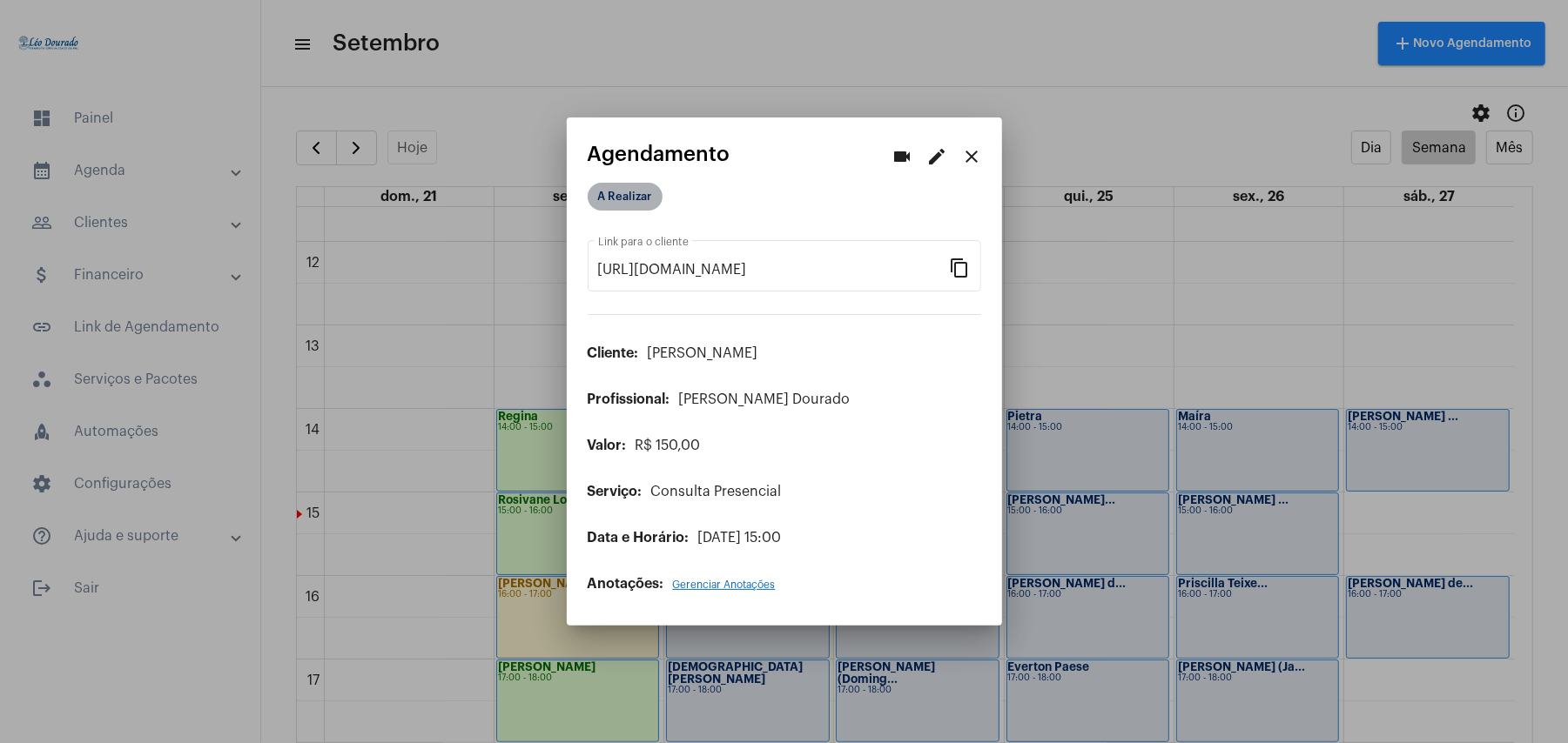
click at [611, 195] on mat-chip "A Realizar" at bounding box center [624, 197] width 75 height 28
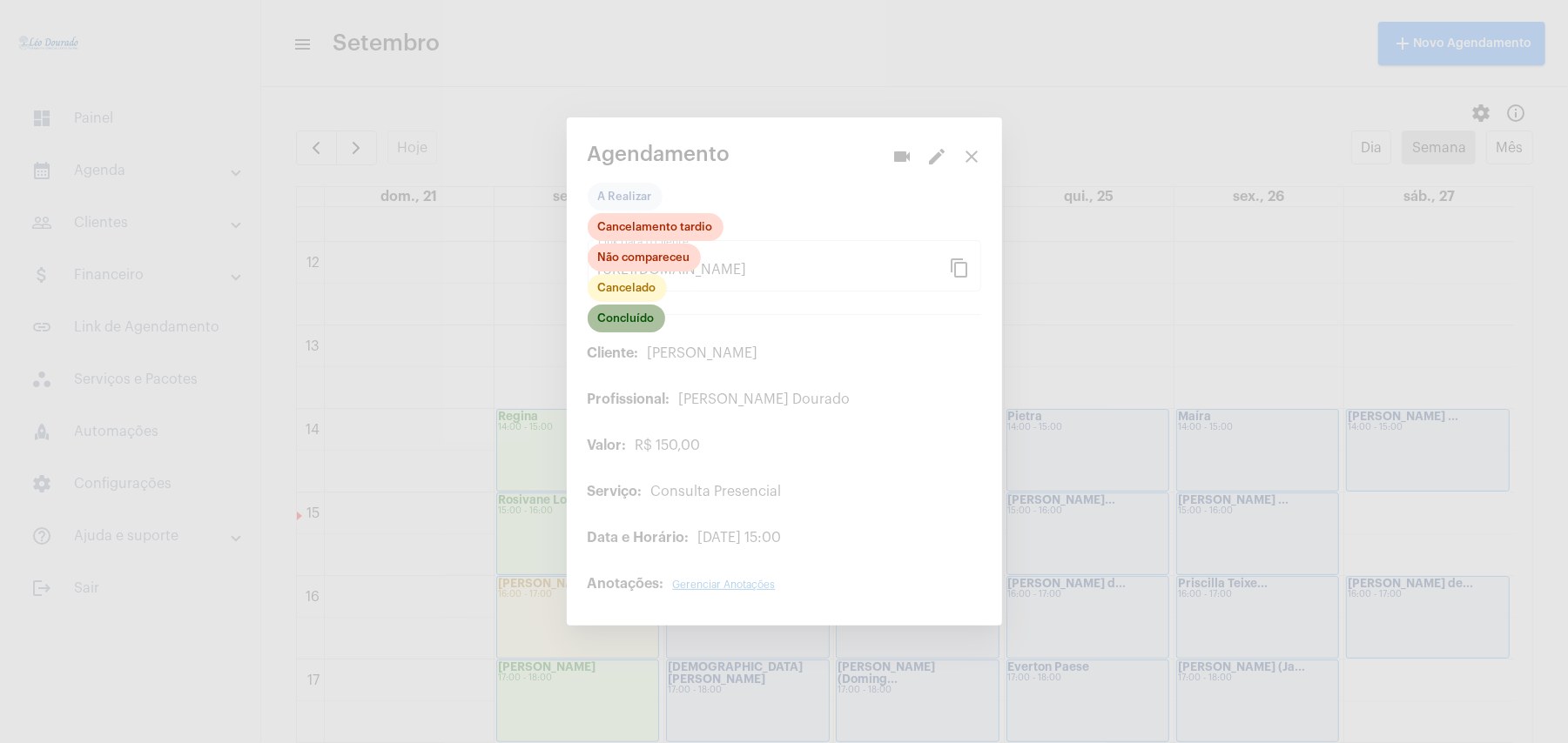
click at [642, 322] on mat-chip "Concluído" at bounding box center [626, 318] width 78 height 28
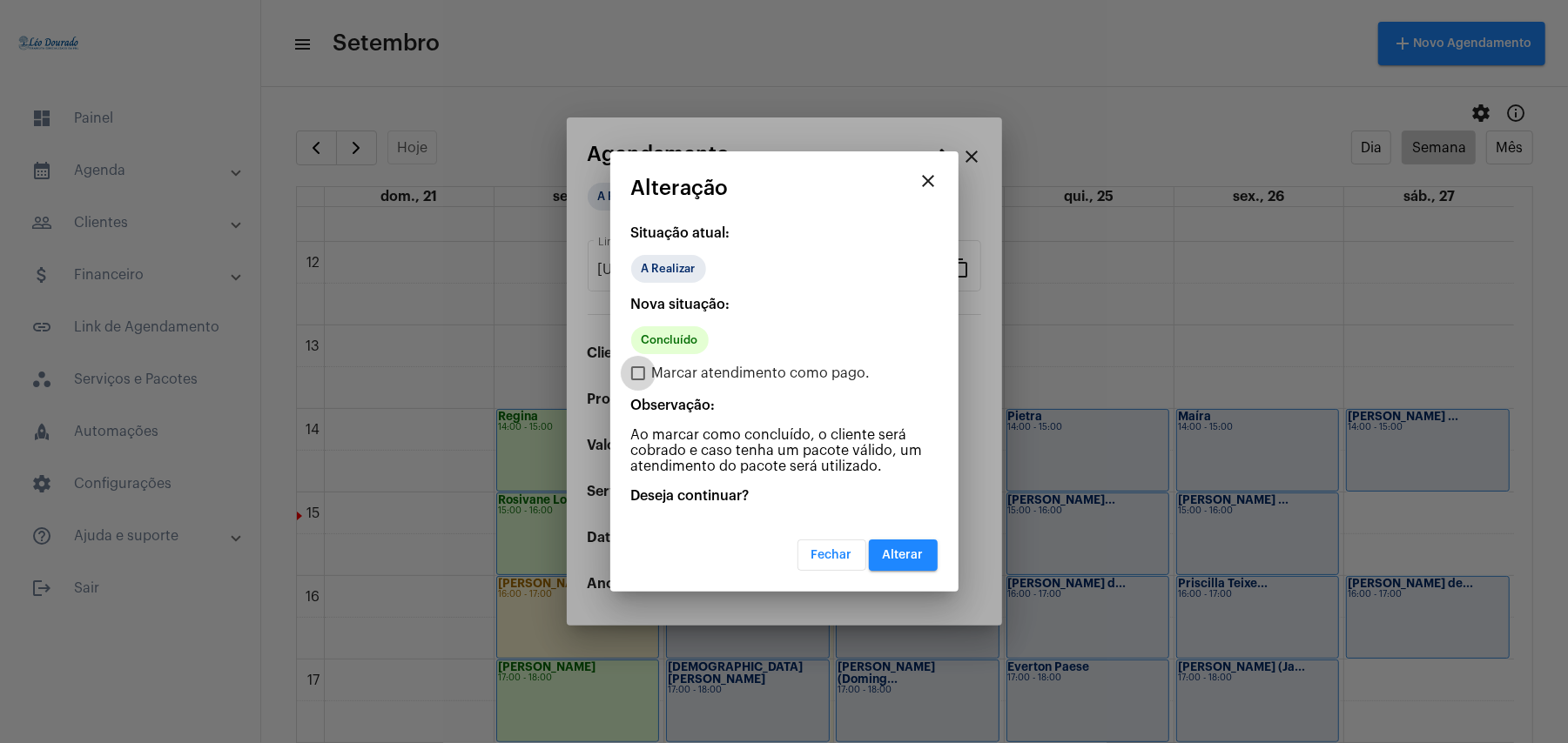
click at [690, 369] on span "Marcar atendimento como pago." at bounding box center [761, 373] width 218 height 20
click at [638, 381] on input "Marcar atendimento como pago." at bounding box center [637, 381] width 1 height 1
checkbox input "true"
click at [891, 558] on span "Alterar" at bounding box center [903, 555] width 41 height 13
